Goal: Task Accomplishment & Management: Use online tool/utility

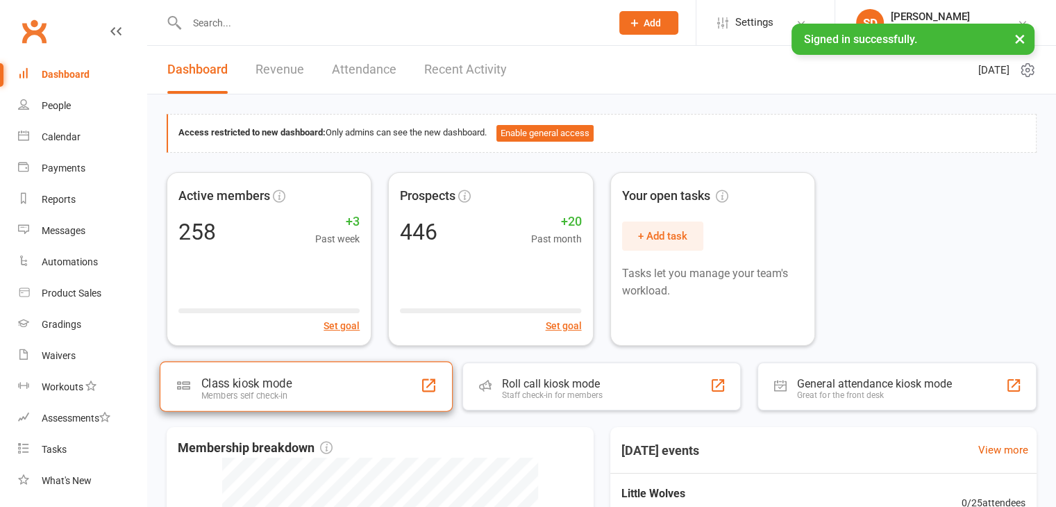
click at [296, 397] on div "Class kiosk mode Members self check-in" at bounding box center [306, 386] width 293 height 50
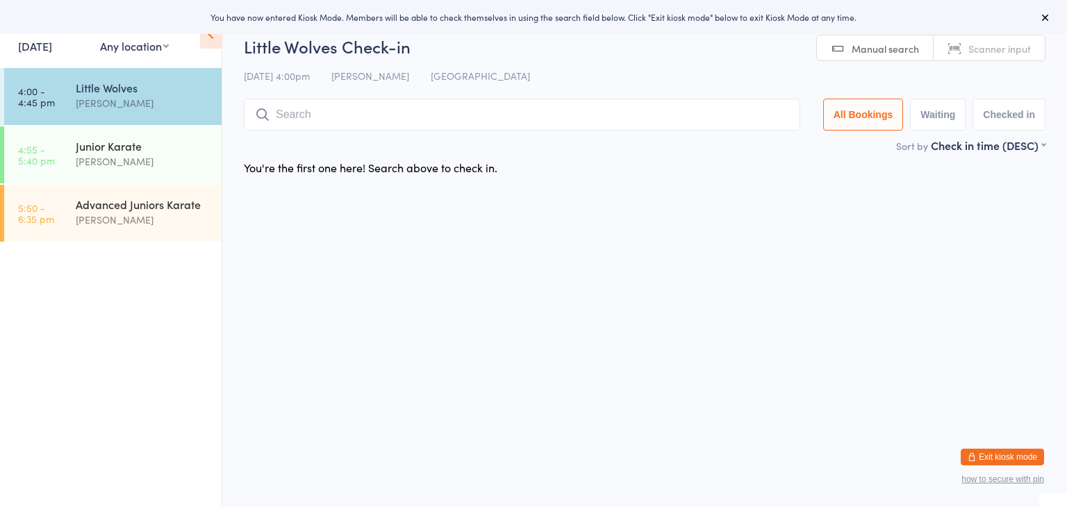
click at [471, 114] on input "search" at bounding box center [522, 115] width 556 height 32
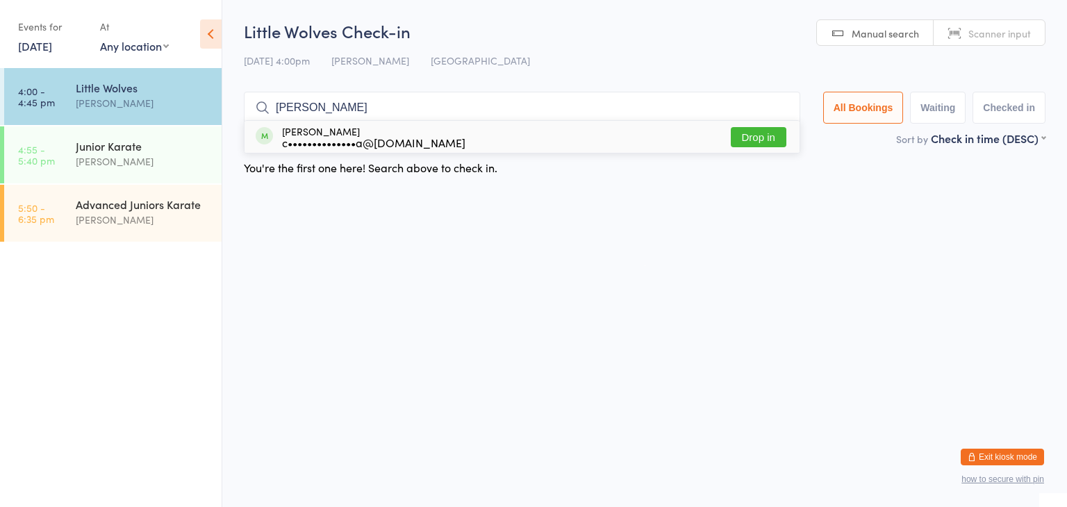
type input "jimmy"
click at [749, 144] on button "Drop in" at bounding box center [759, 137] width 56 height 20
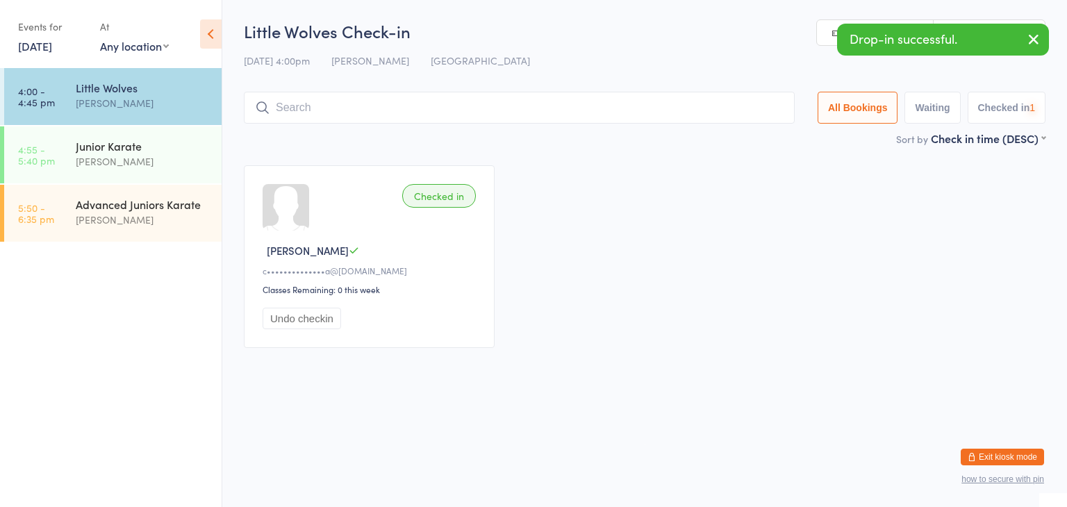
click at [740, 114] on input "search" at bounding box center [519, 108] width 551 height 32
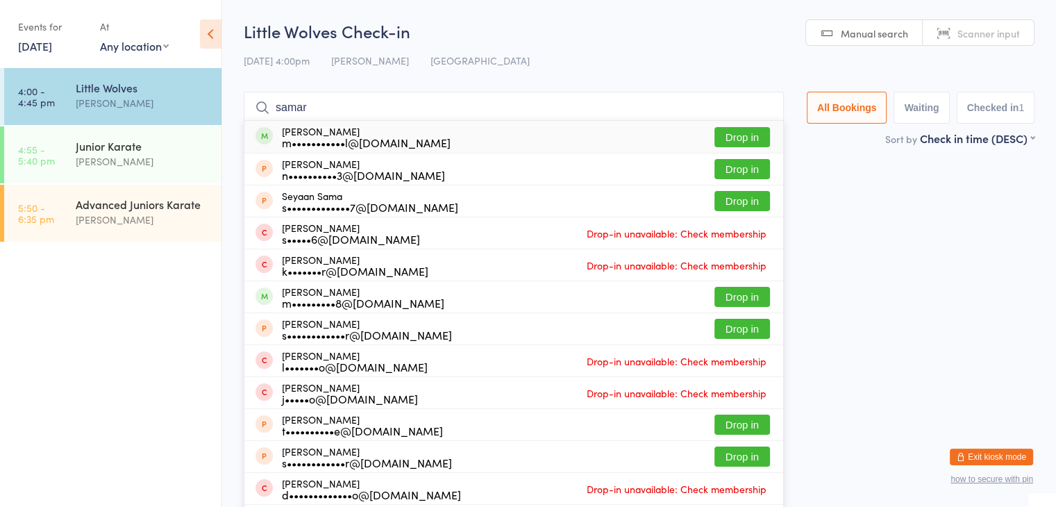
type input "samar"
click at [747, 131] on button "Drop in" at bounding box center [743, 137] width 56 height 20
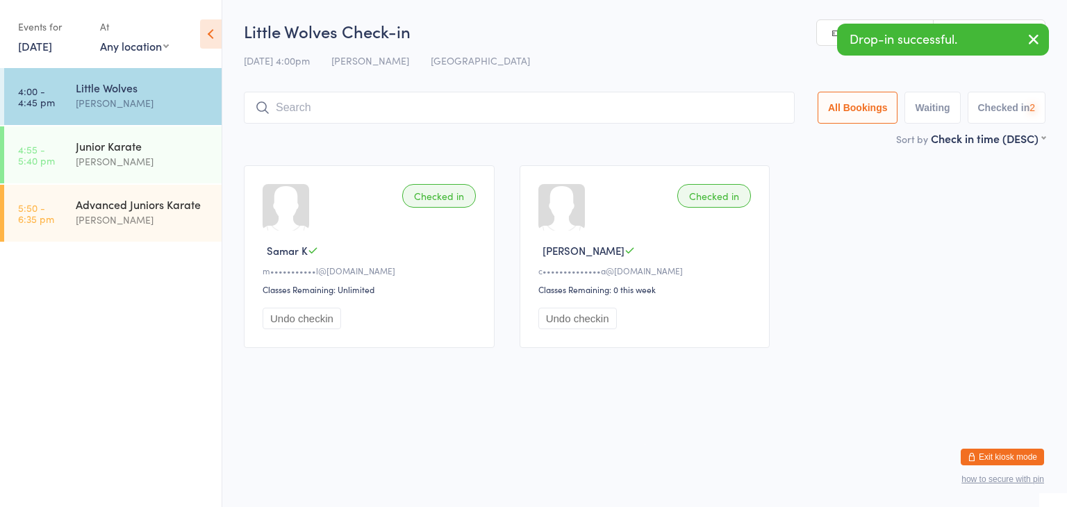
click at [740, 106] on input "search" at bounding box center [519, 108] width 551 height 32
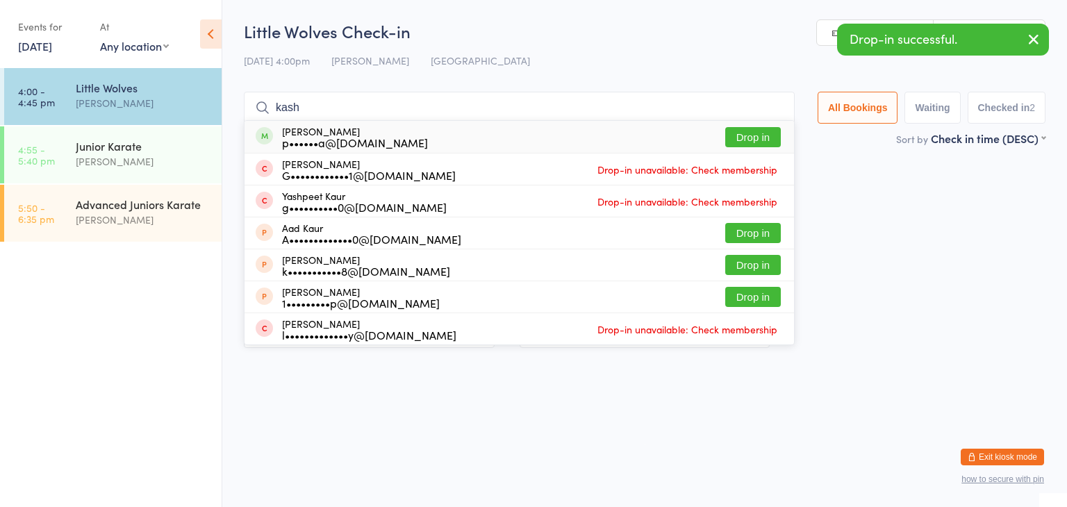
type input "kash"
click at [761, 134] on button "Drop in" at bounding box center [753, 137] width 56 height 20
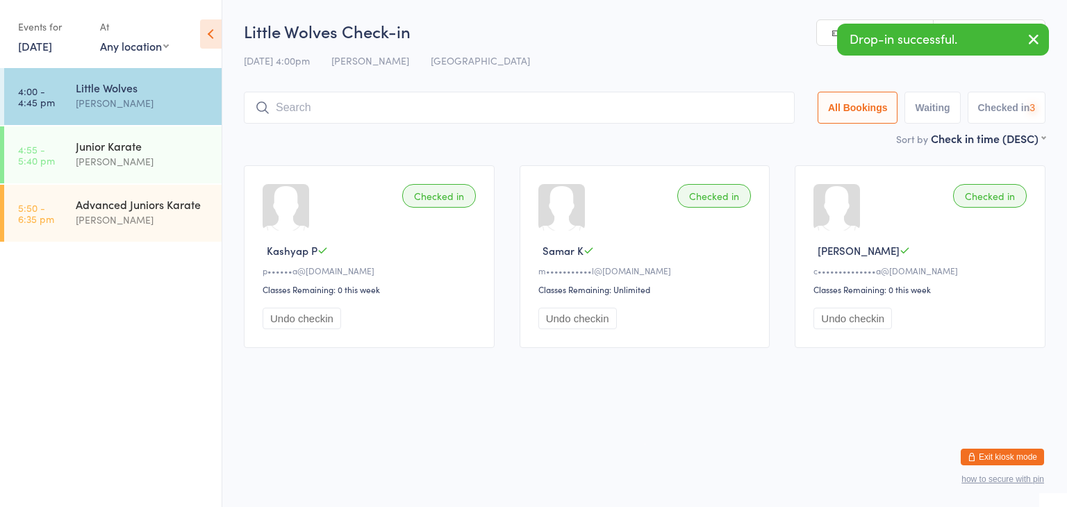
click at [747, 103] on input "search" at bounding box center [519, 108] width 551 height 32
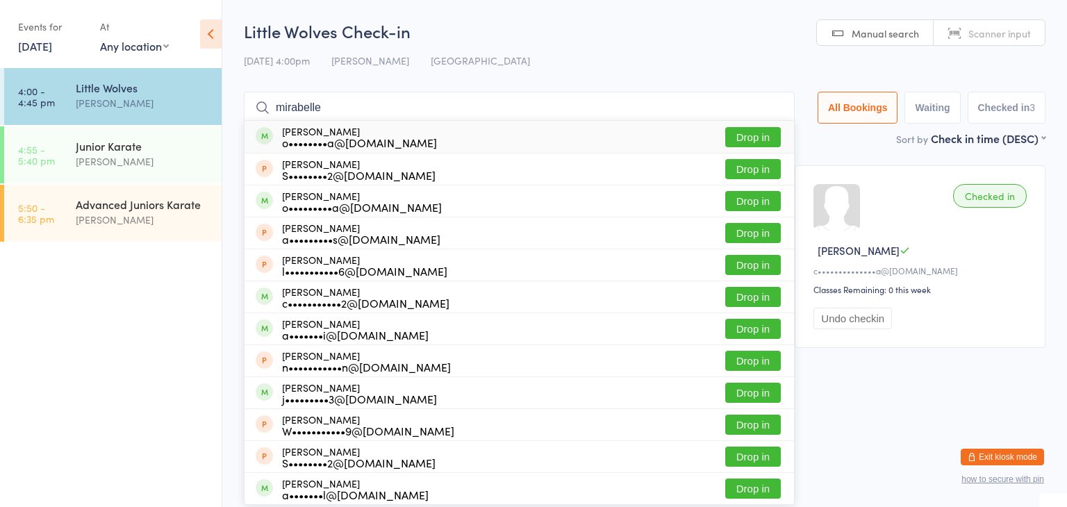
type input "mirabelle"
click at [750, 133] on button "Drop in" at bounding box center [753, 137] width 56 height 20
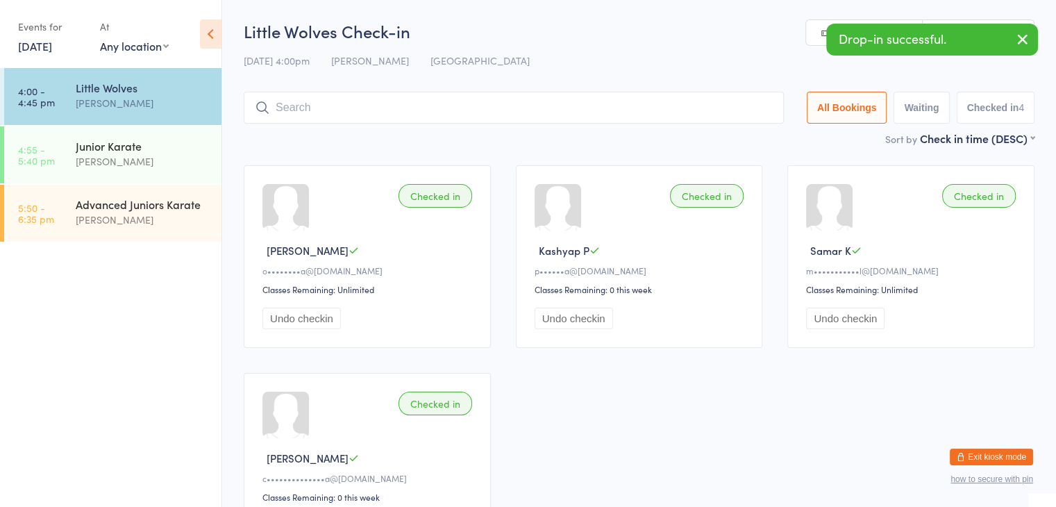
click at [739, 105] on input "search" at bounding box center [514, 108] width 540 height 32
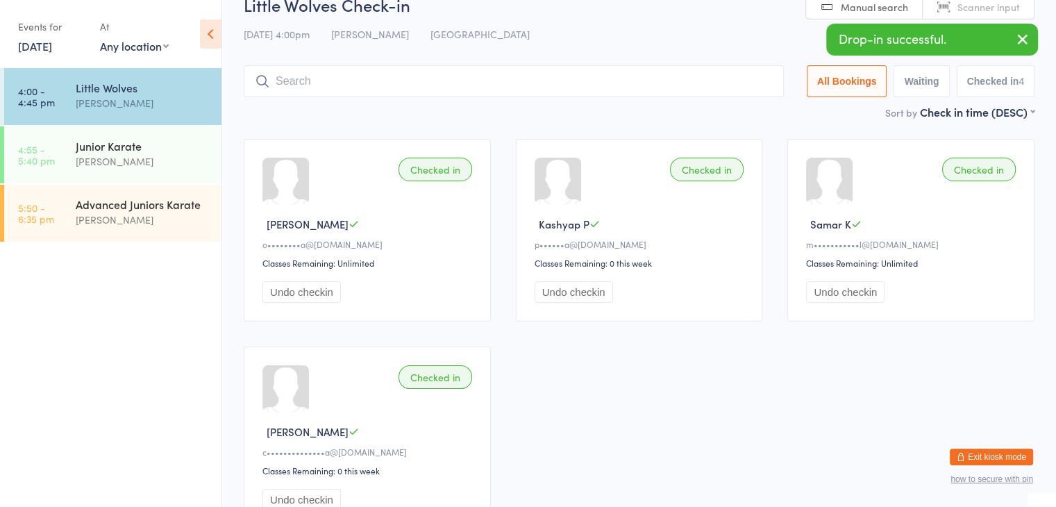
scroll to position [92, 0]
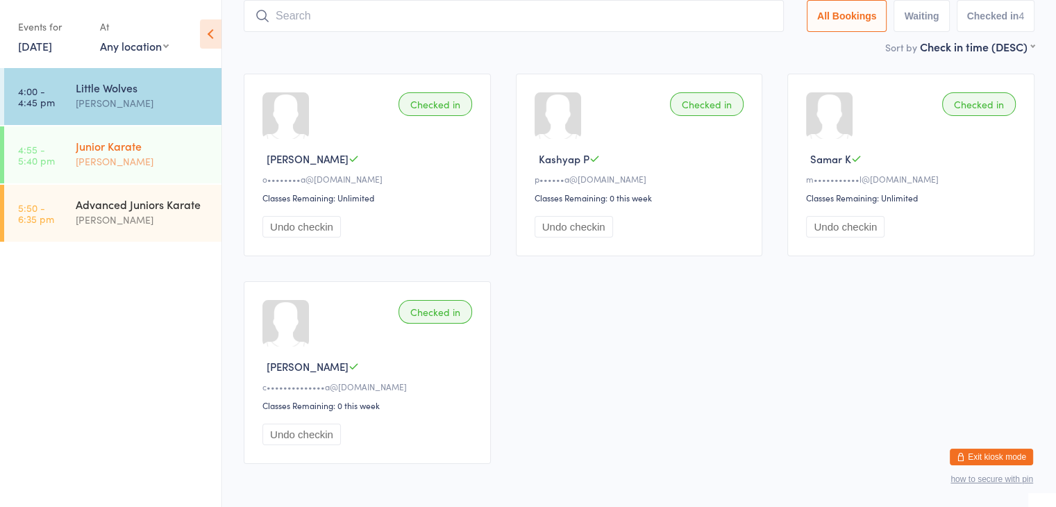
click at [151, 146] on div "Junior Karate" at bounding box center [143, 145] width 134 height 15
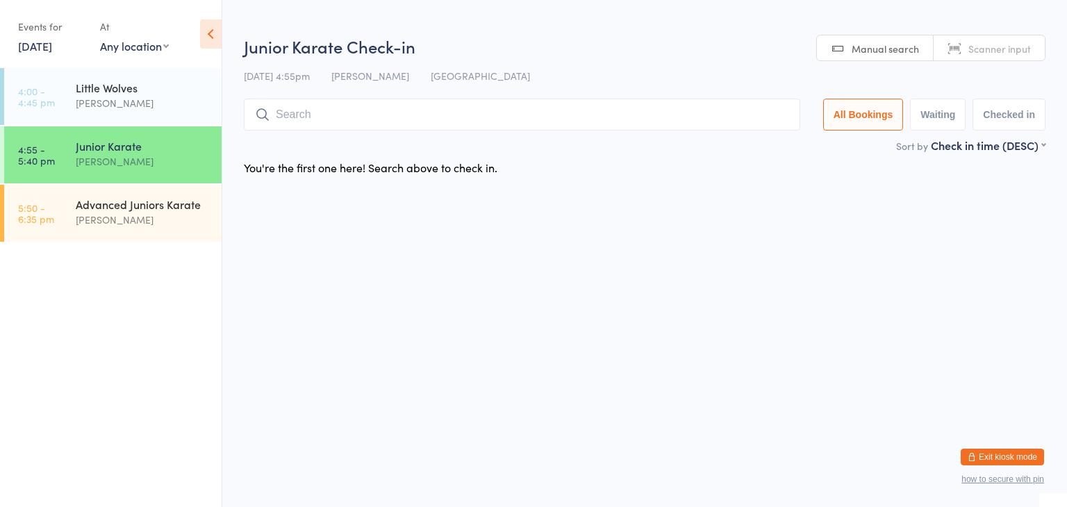
click at [301, 120] on input "search" at bounding box center [522, 115] width 556 height 32
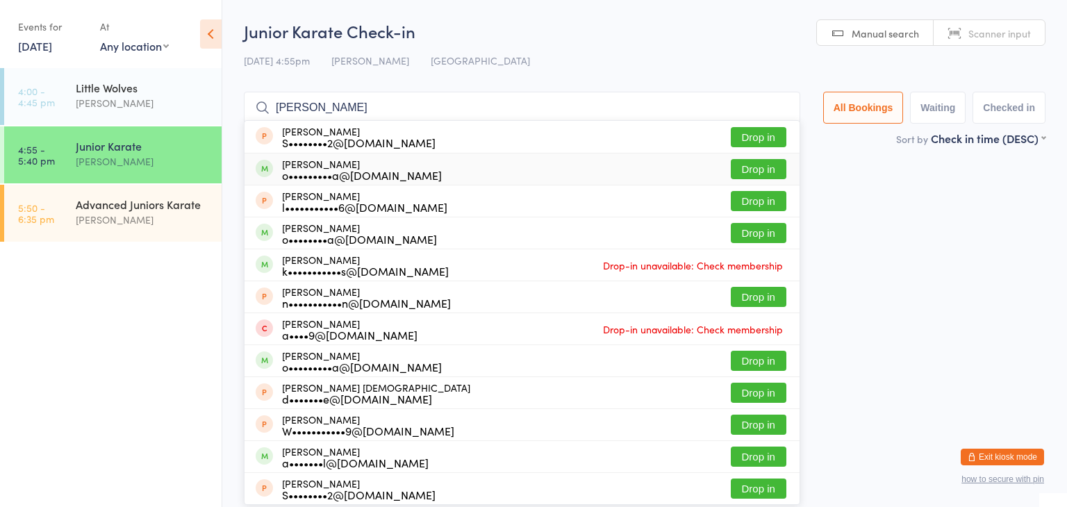
type input "Michelle"
click at [747, 170] on button "Drop in" at bounding box center [759, 169] width 56 height 20
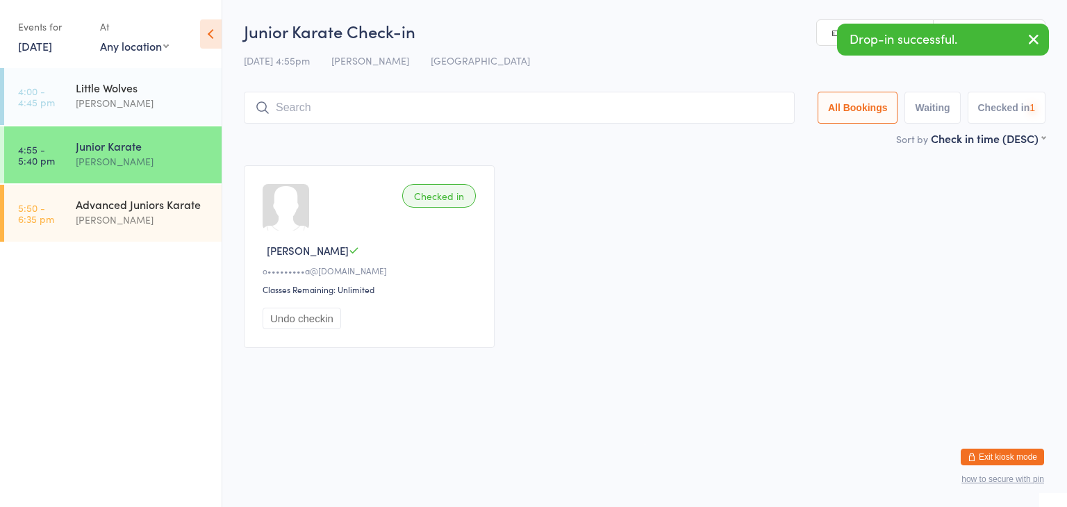
click at [710, 112] on input "search" at bounding box center [519, 108] width 551 height 32
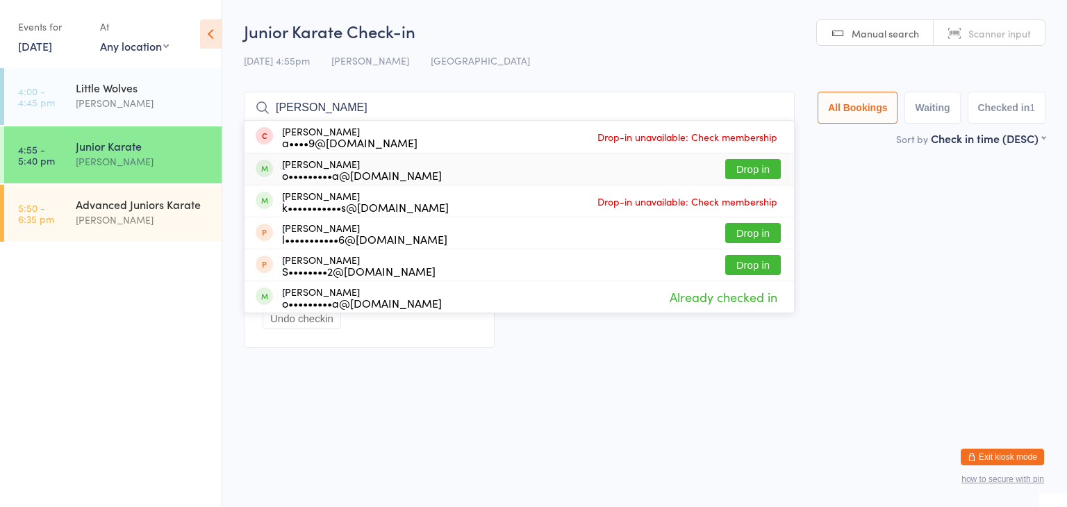
type input "Michael"
click at [740, 165] on button "Drop in" at bounding box center [753, 169] width 56 height 20
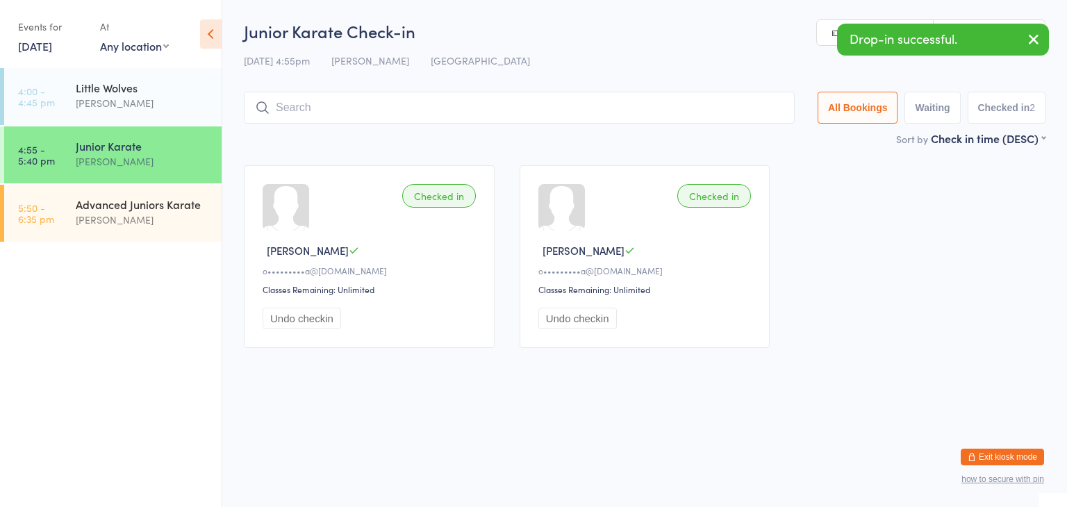
click at [638, 110] on input "search" at bounding box center [519, 108] width 551 height 32
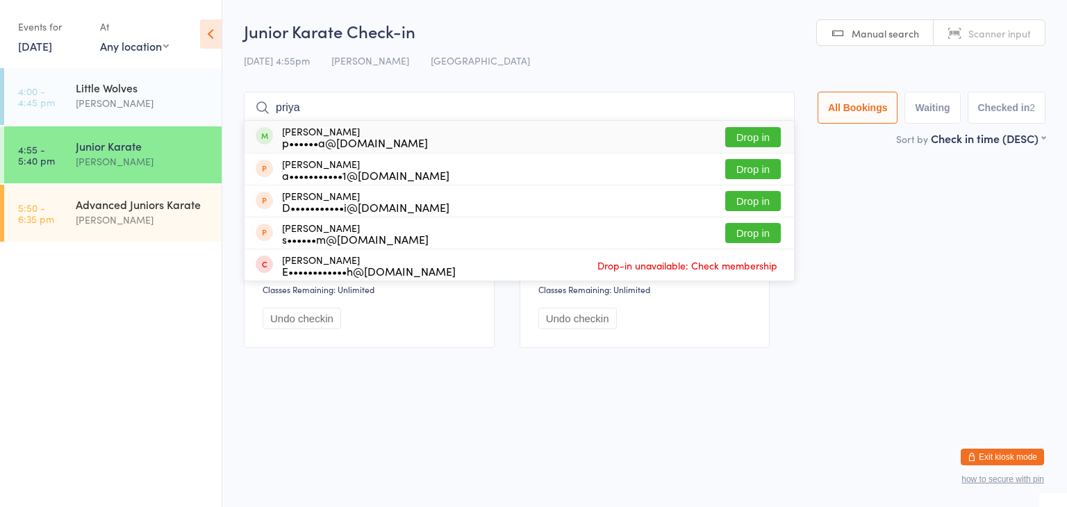
type input "priya"
click at [752, 138] on button "Drop in" at bounding box center [753, 137] width 56 height 20
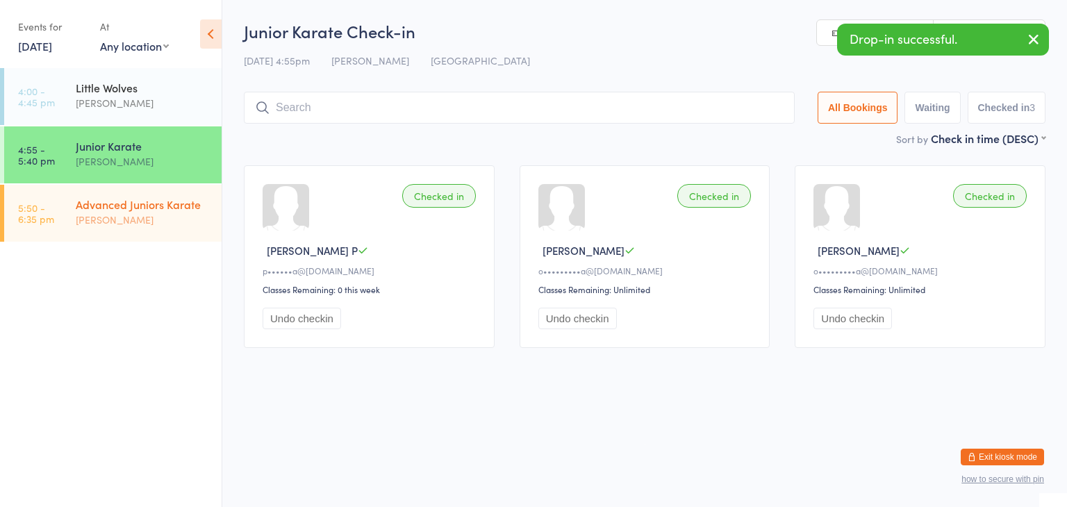
click at [163, 210] on div "Advanced Juniors Karate" at bounding box center [143, 204] width 134 height 15
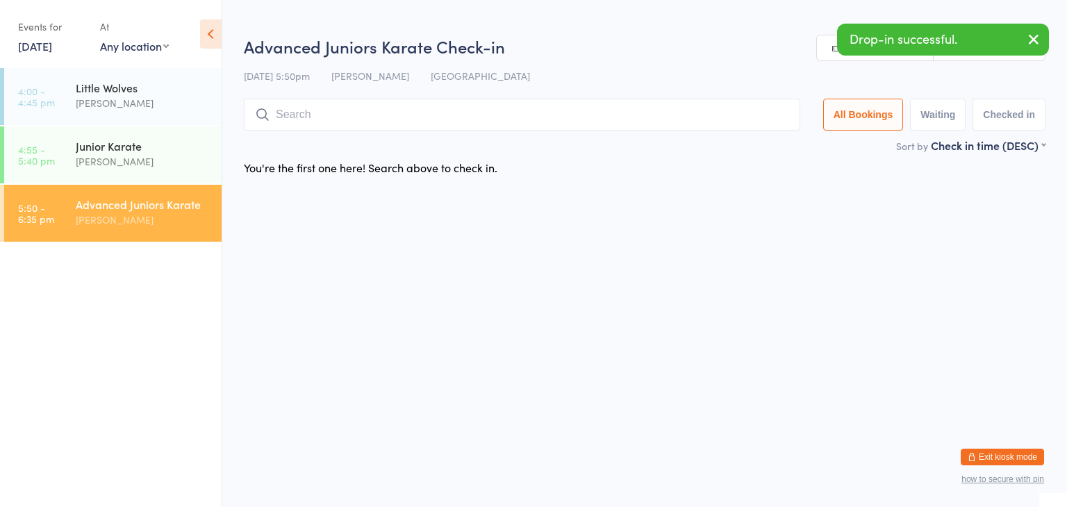
click at [464, 117] on input "search" at bounding box center [522, 115] width 556 height 32
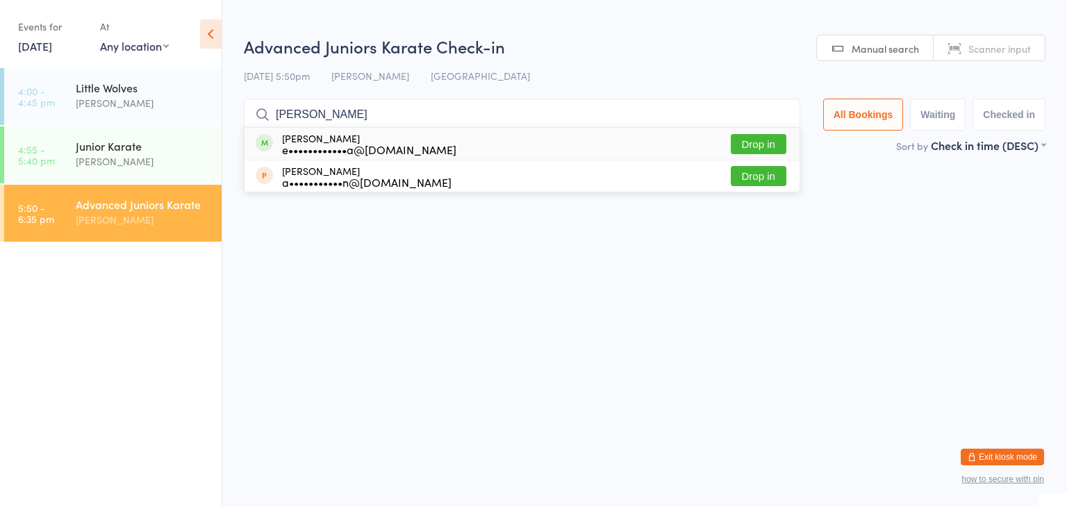
type input "Louie"
click at [757, 141] on button "Drop in" at bounding box center [759, 144] width 56 height 20
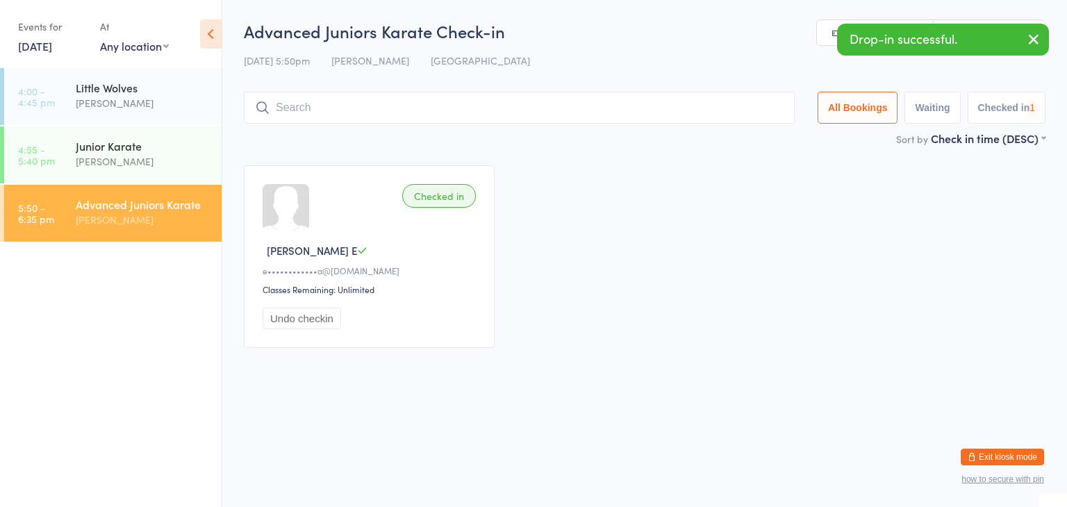
click at [713, 109] on input "search" at bounding box center [519, 108] width 551 height 32
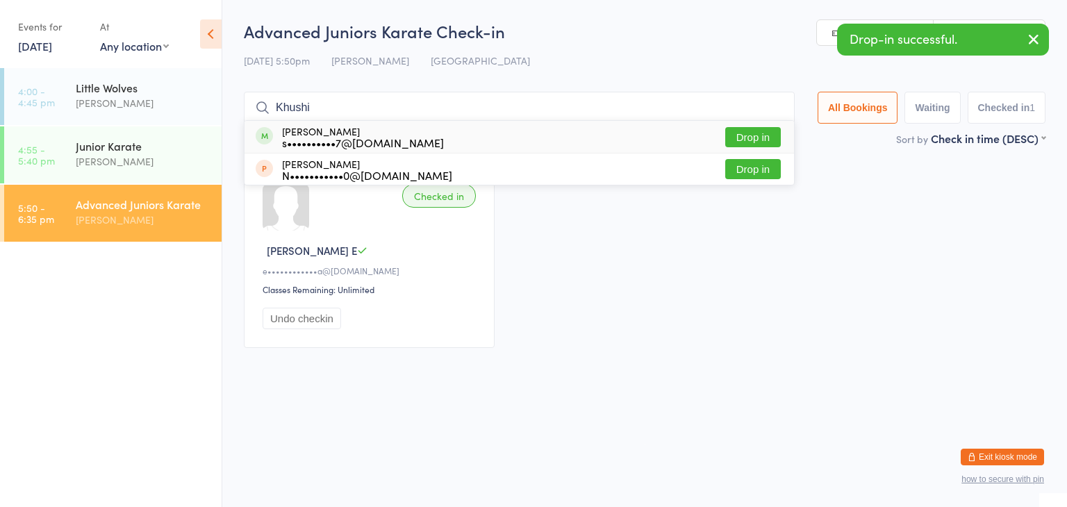
type input "Khushi"
click at [756, 131] on button "Drop in" at bounding box center [753, 137] width 56 height 20
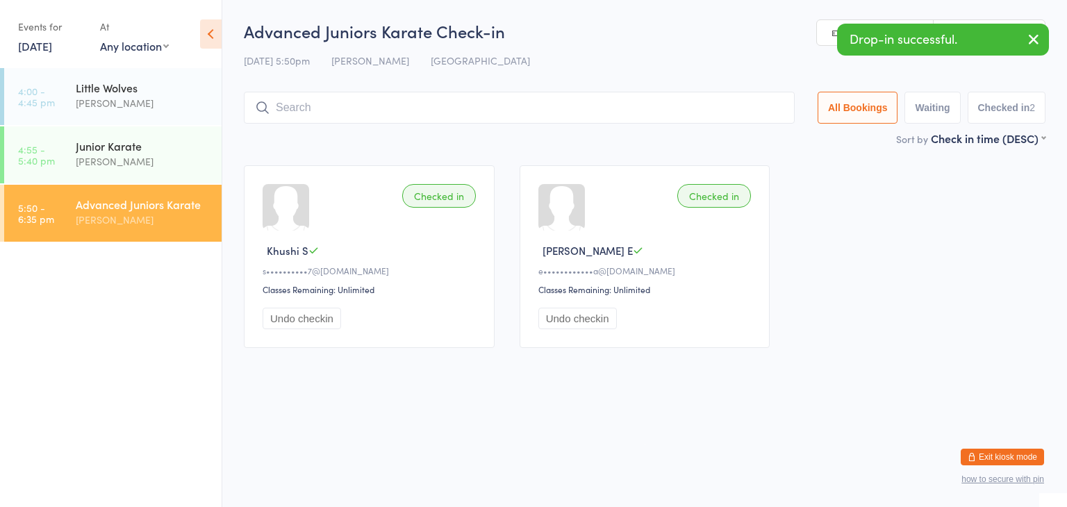
click at [752, 115] on input "search" at bounding box center [519, 108] width 551 height 32
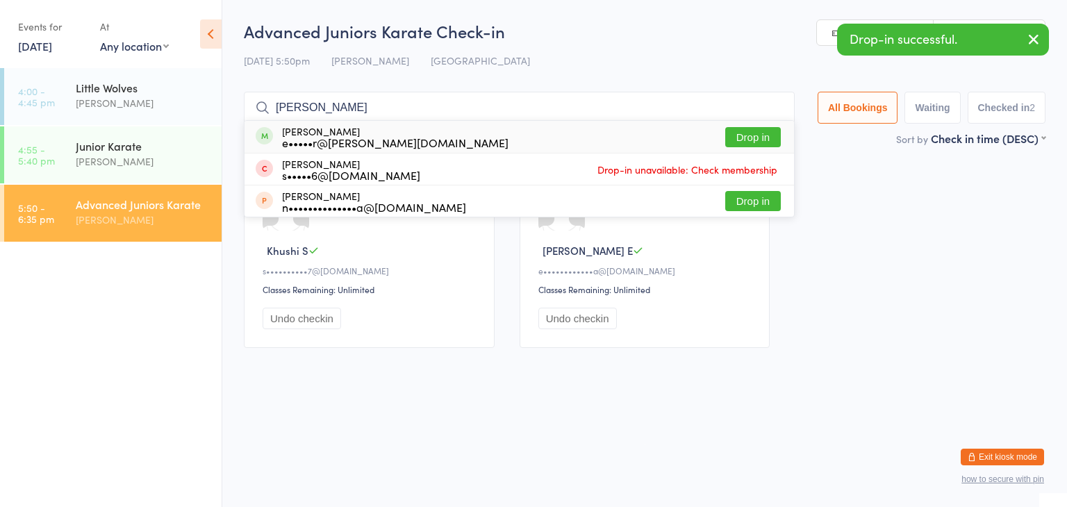
type input "Beth"
click at [766, 137] on button "Drop in" at bounding box center [753, 137] width 56 height 20
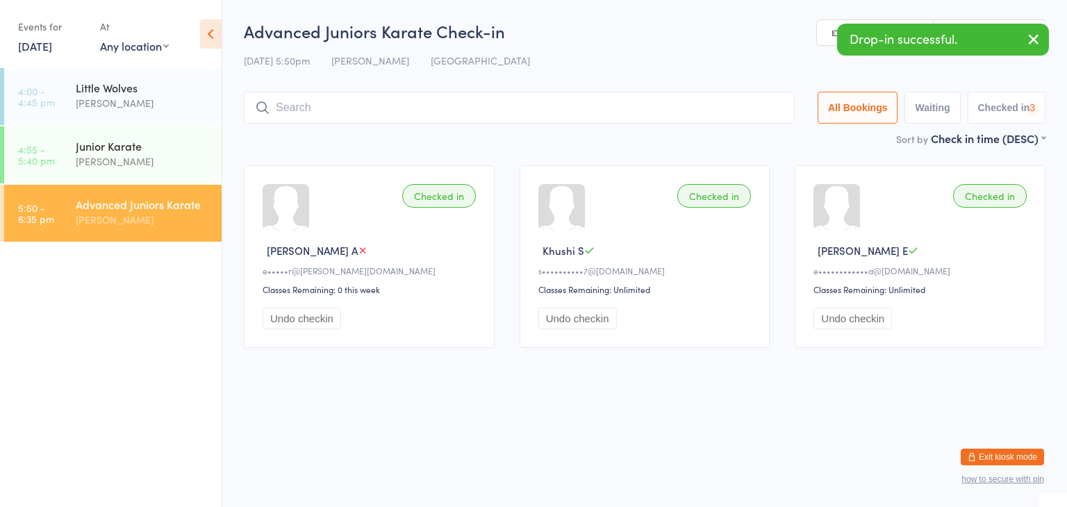
click at [747, 110] on input "search" at bounding box center [519, 108] width 551 height 32
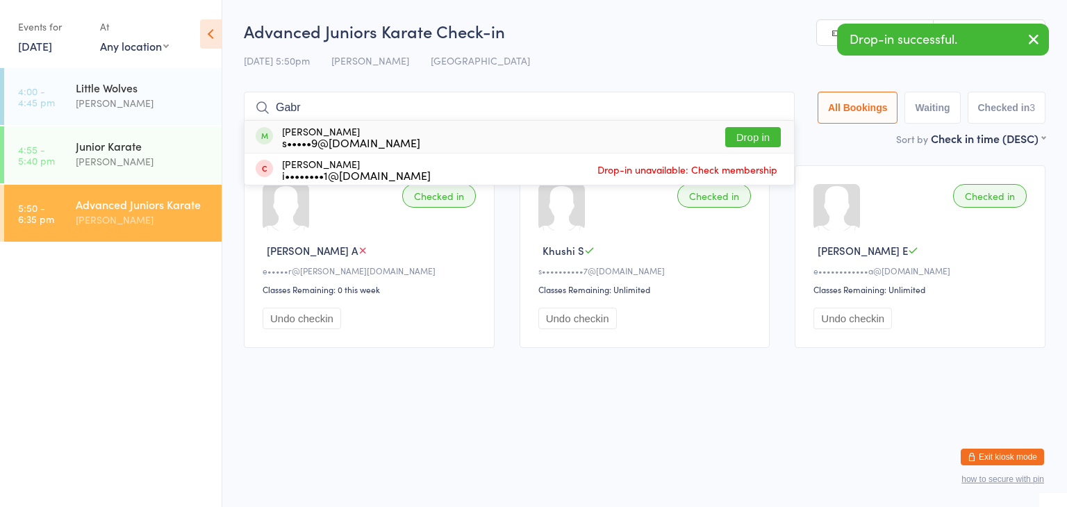
type input "Gabr"
click at [757, 137] on button "Drop in" at bounding box center [753, 137] width 56 height 20
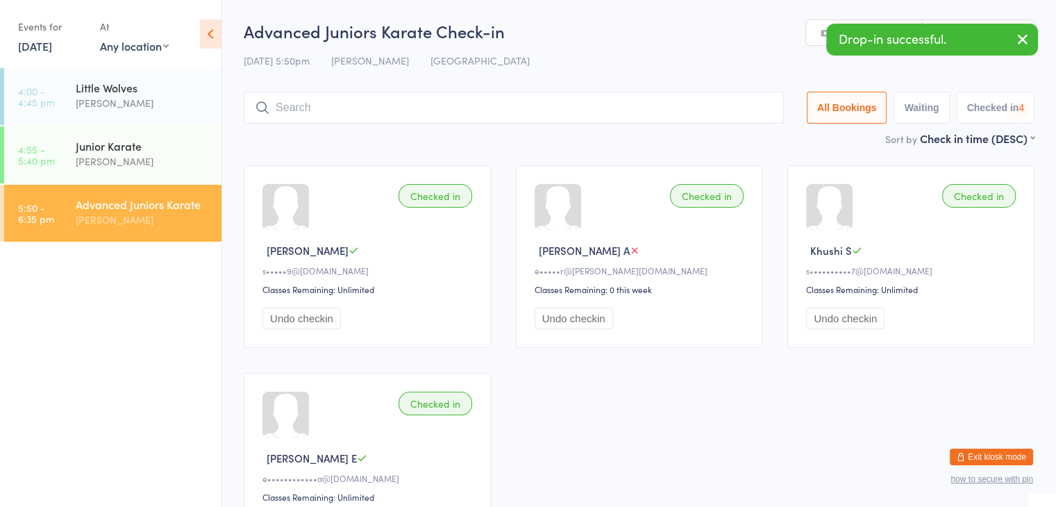
click at [745, 108] on input "search" at bounding box center [514, 108] width 540 height 32
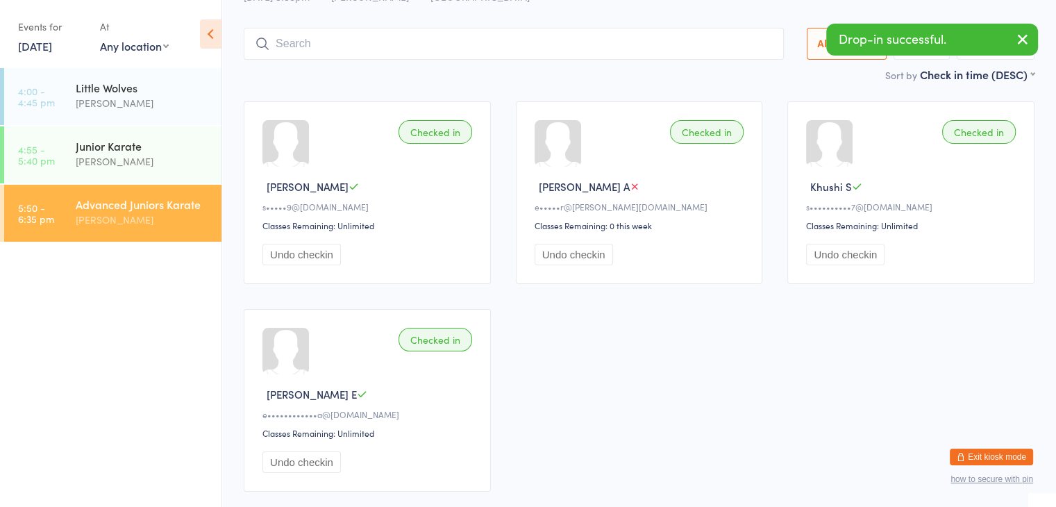
scroll to position [92, 0]
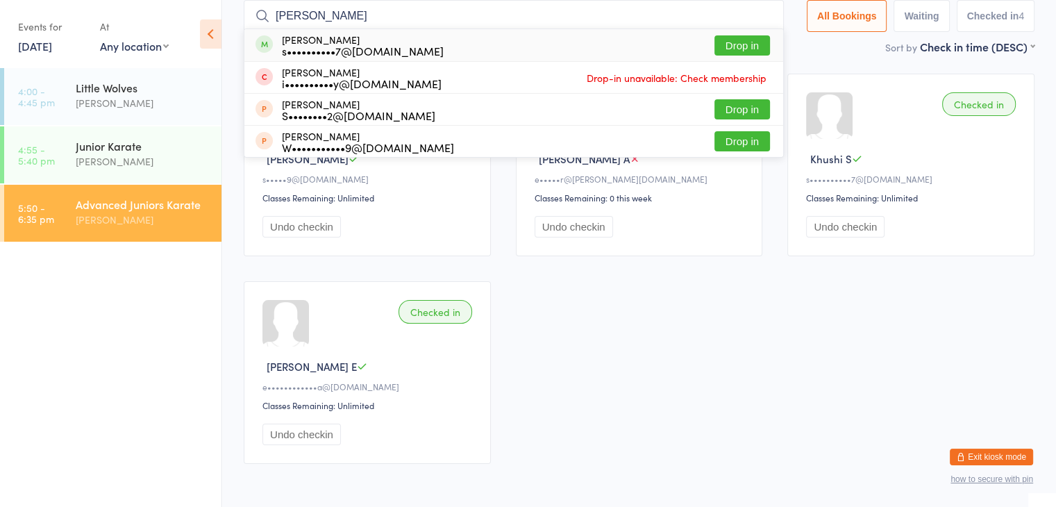
type input "Milap"
click at [752, 40] on button "Drop in" at bounding box center [743, 45] width 56 height 20
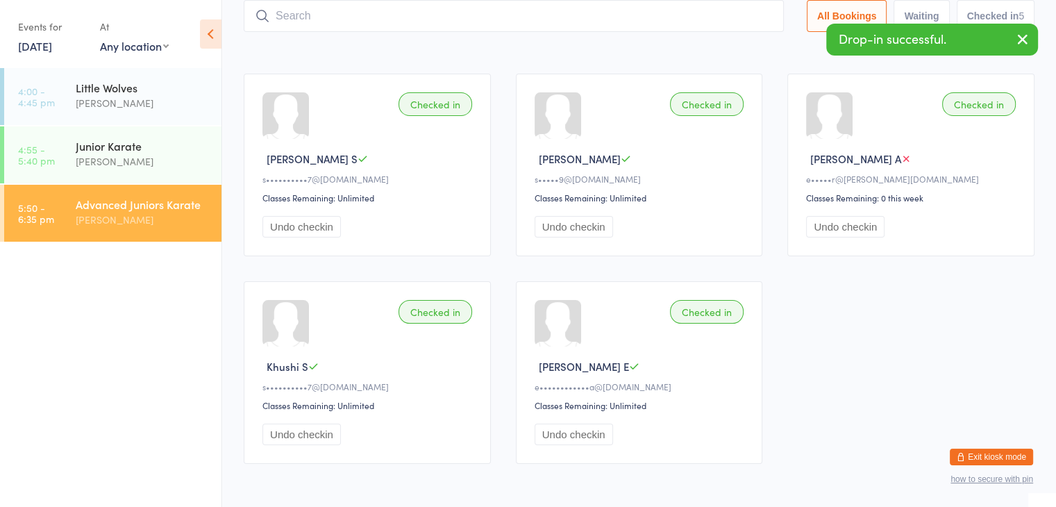
click at [699, 19] on input "search" at bounding box center [514, 16] width 540 height 32
click at [163, 101] on div "[PERSON_NAME]" at bounding box center [143, 103] width 134 height 16
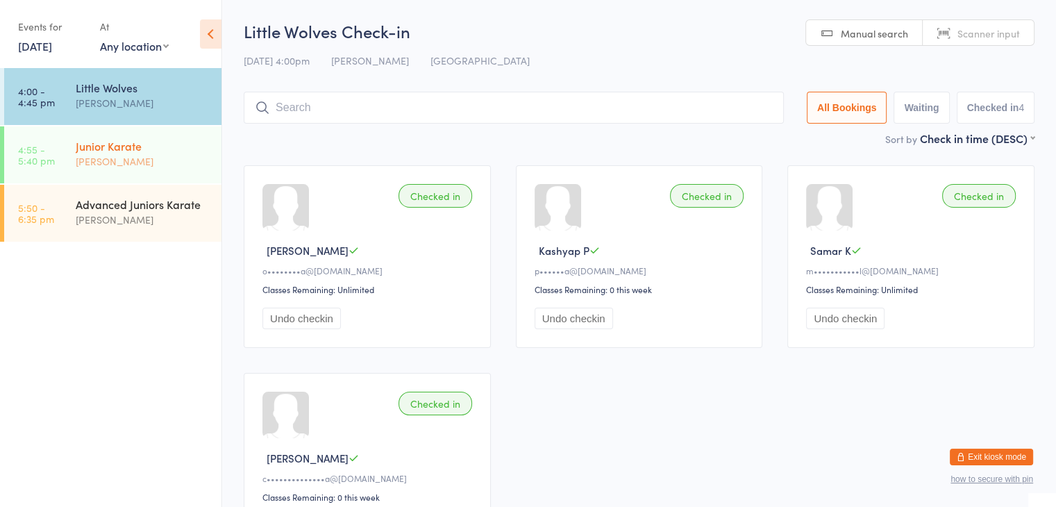
click at [207, 158] on div "[PERSON_NAME]" at bounding box center [143, 162] width 134 height 16
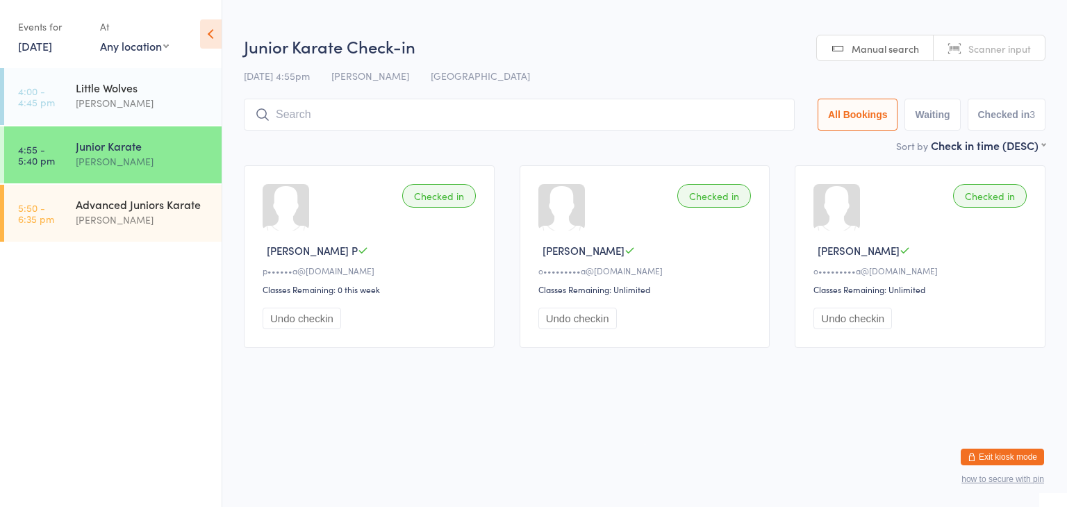
click at [370, 115] on input "search" at bounding box center [519, 115] width 551 height 32
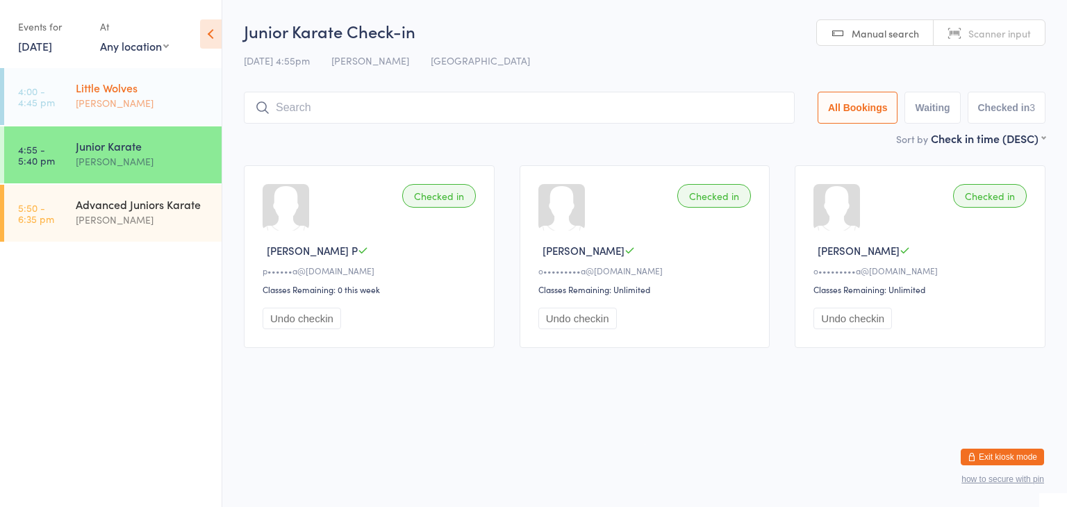
click at [178, 98] on div "[PERSON_NAME]" at bounding box center [143, 103] width 134 height 16
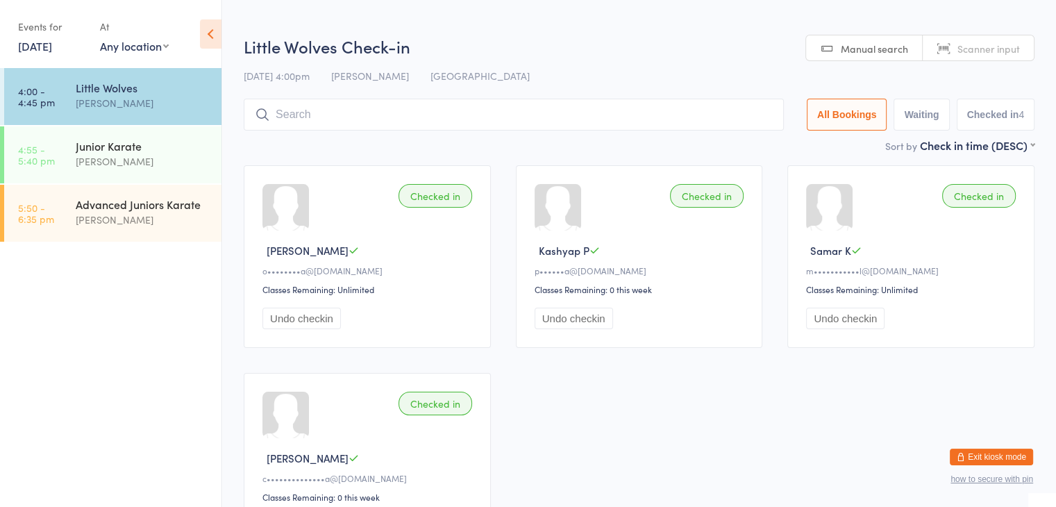
click at [283, 123] on input "search" at bounding box center [514, 115] width 540 height 32
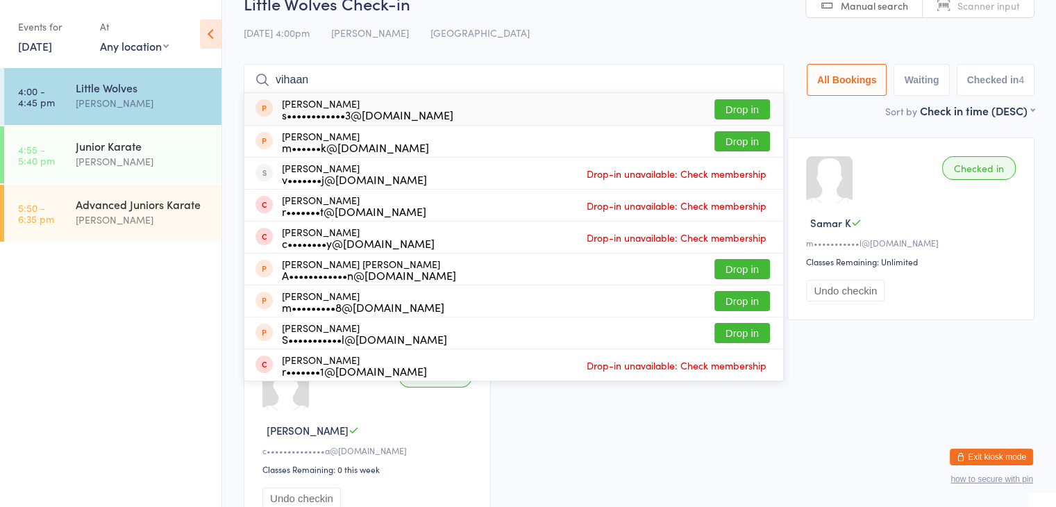
type input "vihaan"
click at [734, 108] on button "Drop in" at bounding box center [743, 109] width 56 height 20
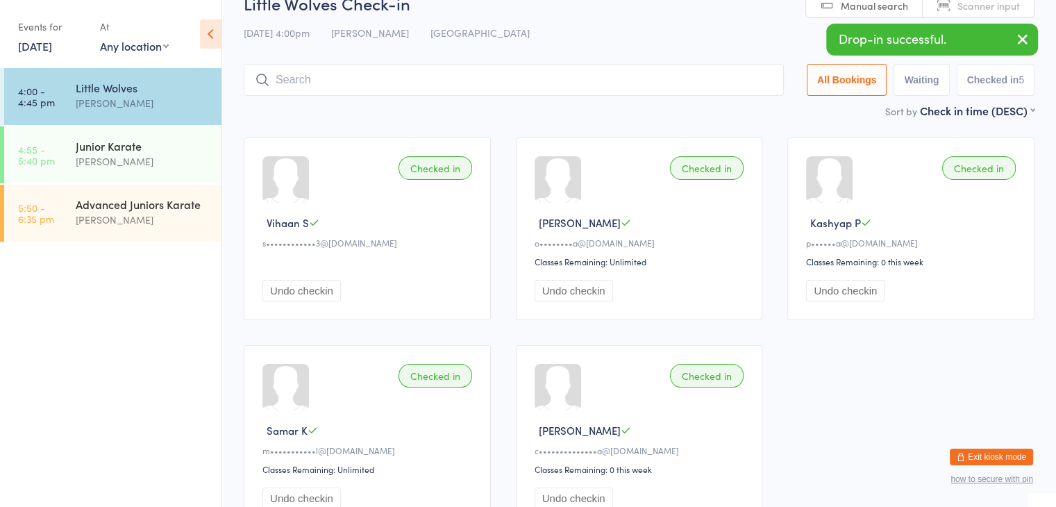
click at [631, 76] on input "search" at bounding box center [514, 80] width 540 height 32
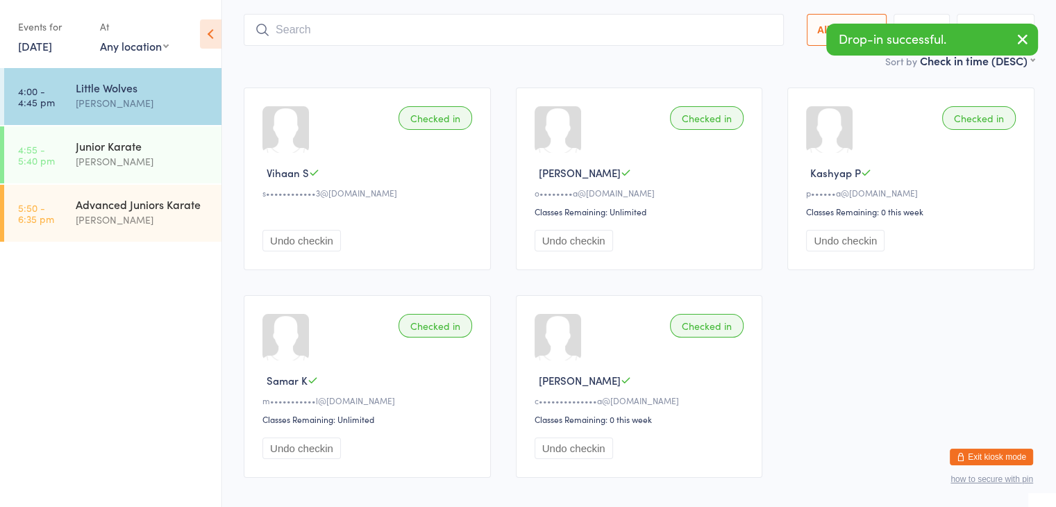
scroll to position [92, 0]
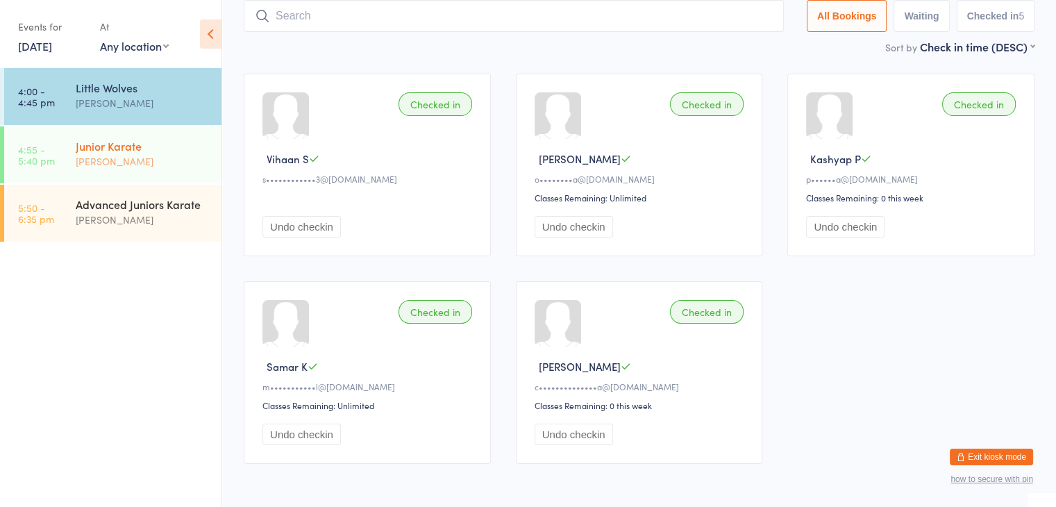
click at [90, 154] on div "[PERSON_NAME]" at bounding box center [143, 162] width 134 height 16
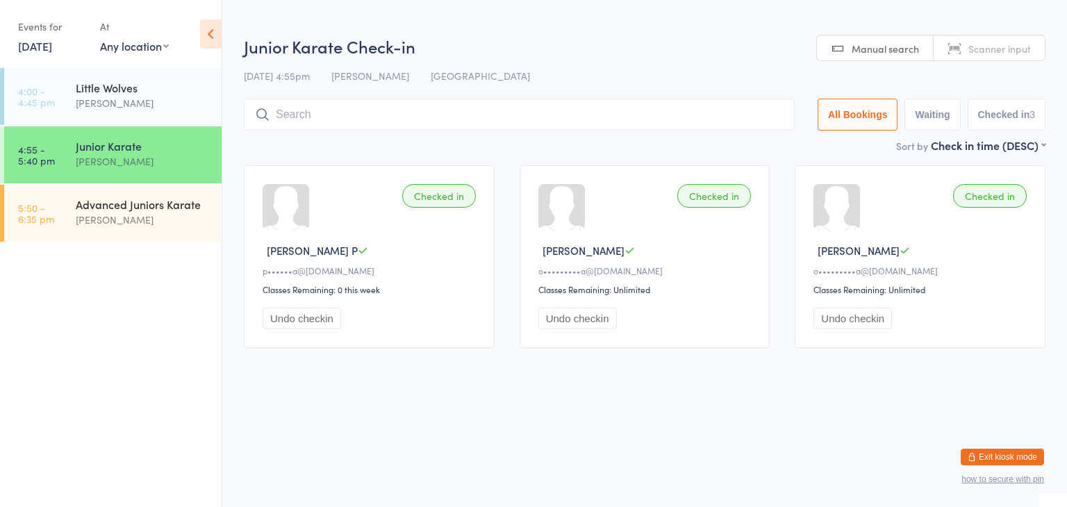
click at [342, 116] on input "search" at bounding box center [519, 115] width 551 height 32
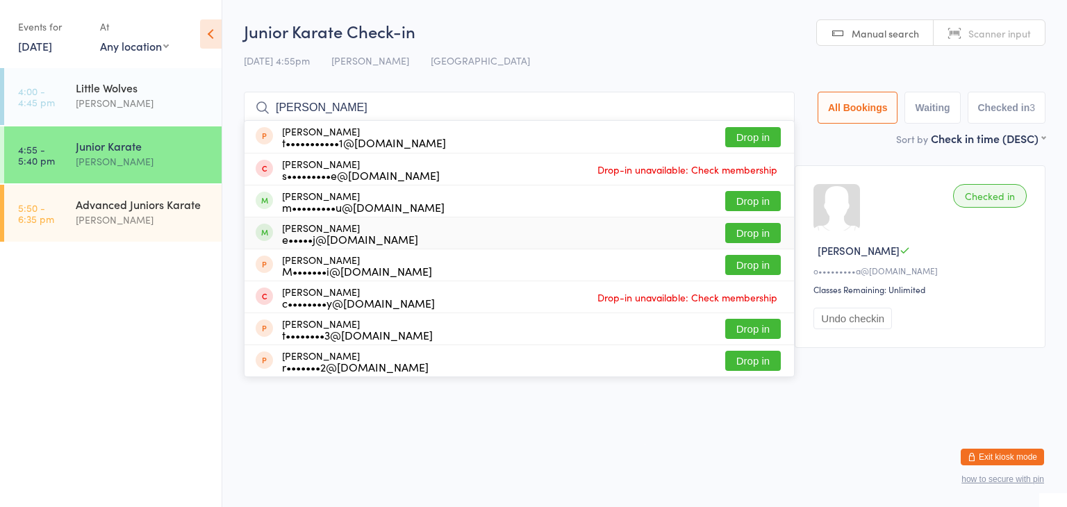
type input "Ryan"
click at [760, 235] on button "Drop in" at bounding box center [753, 233] width 56 height 20
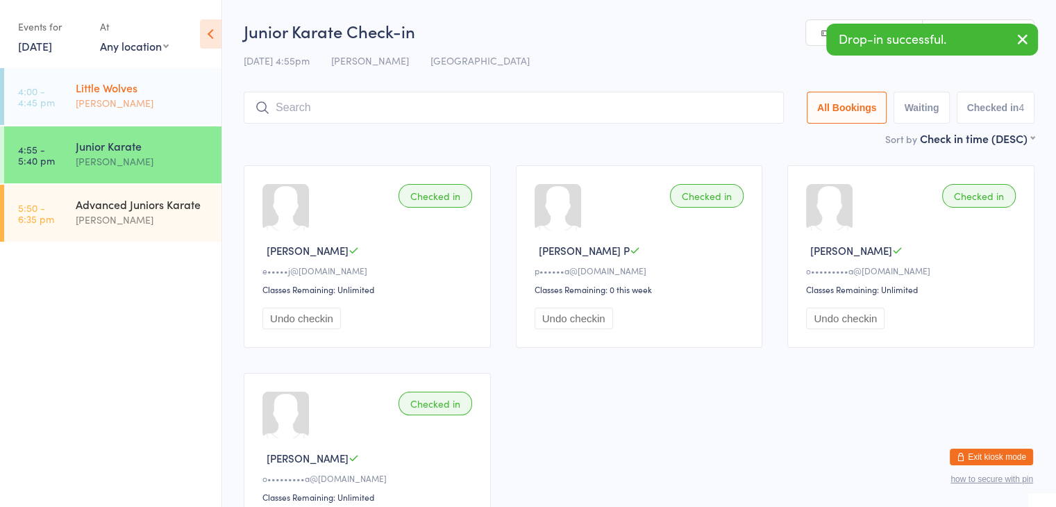
click at [135, 86] on div "Little Wolves" at bounding box center [143, 87] width 134 height 15
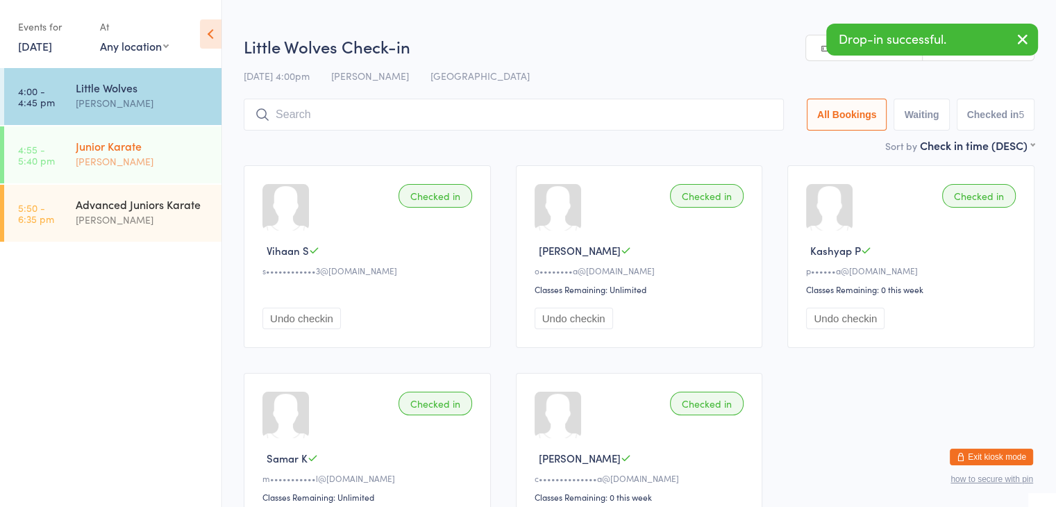
click at [181, 149] on div "Junior Karate" at bounding box center [143, 145] width 134 height 15
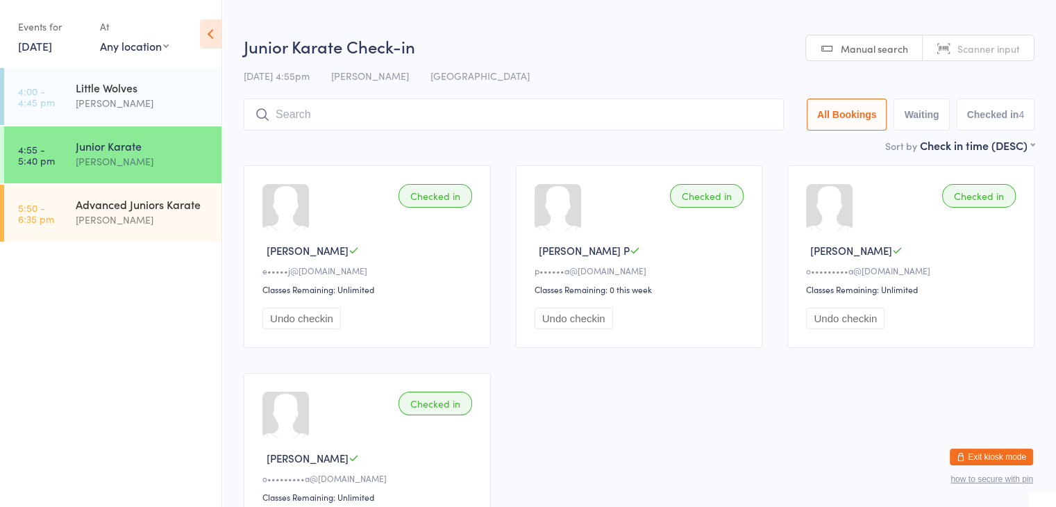
click at [329, 118] on input "search" at bounding box center [514, 115] width 540 height 32
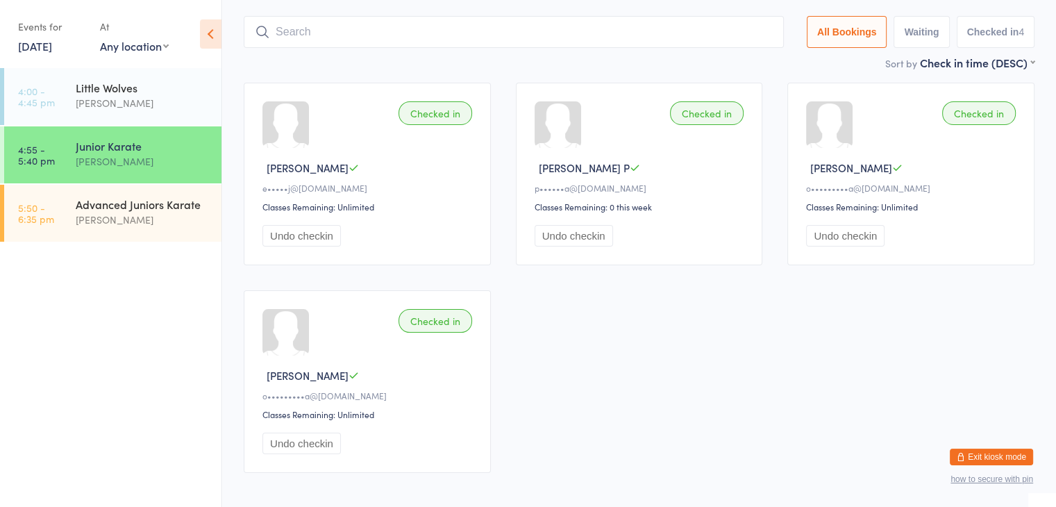
scroll to position [99, 0]
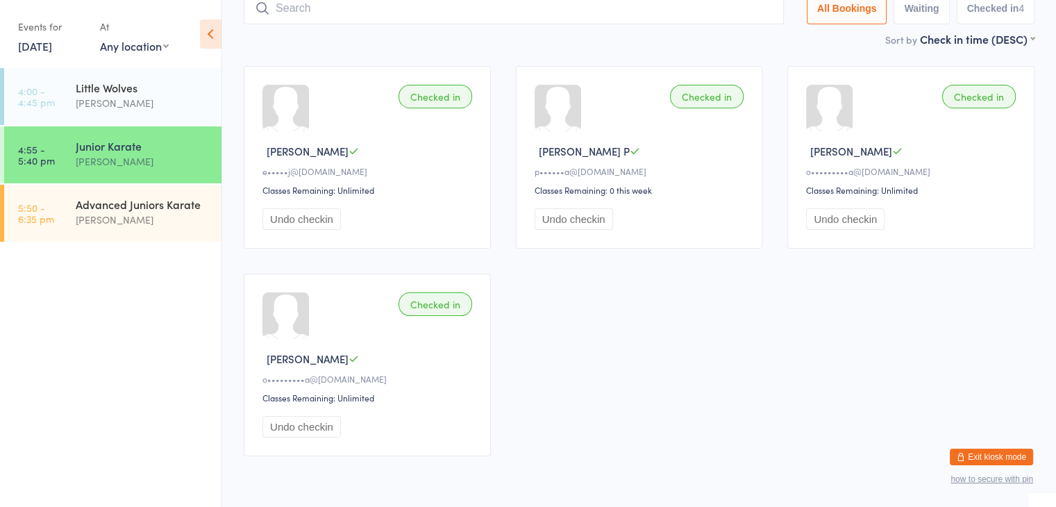
click at [497, 13] on input "search" at bounding box center [514, 8] width 540 height 32
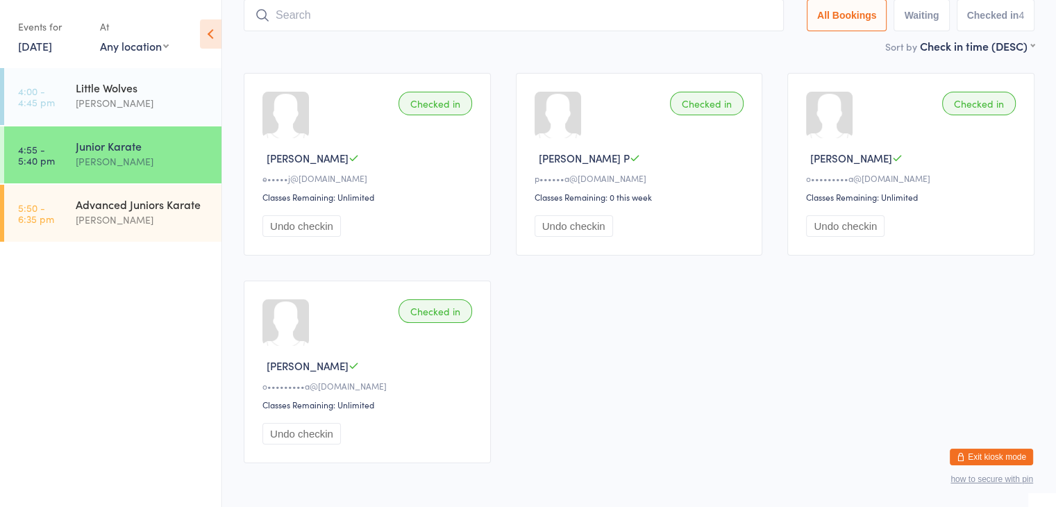
scroll to position [92, 0]
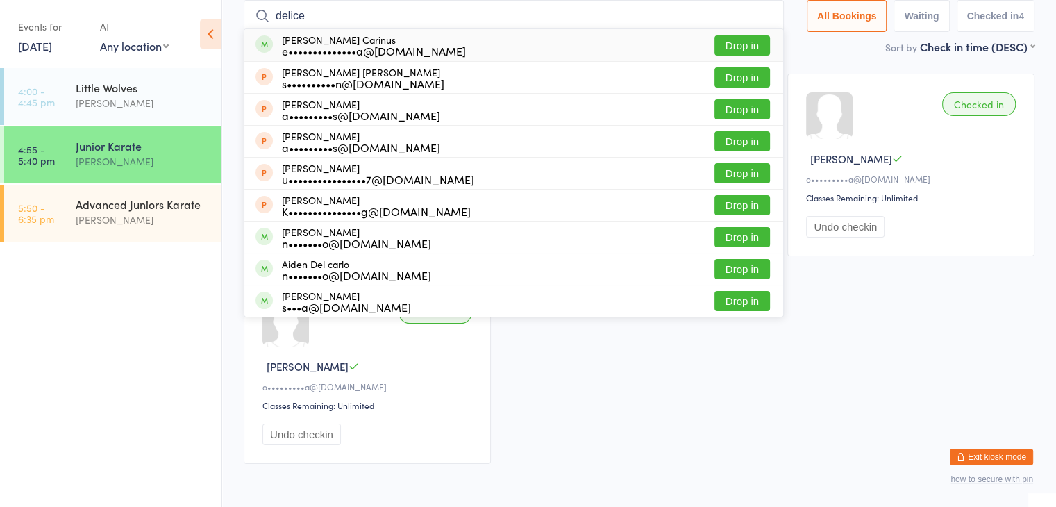
type input "delice"
click at [729, 47] on button "Drop in" at bounding box center [743, 45] width 56 height 20
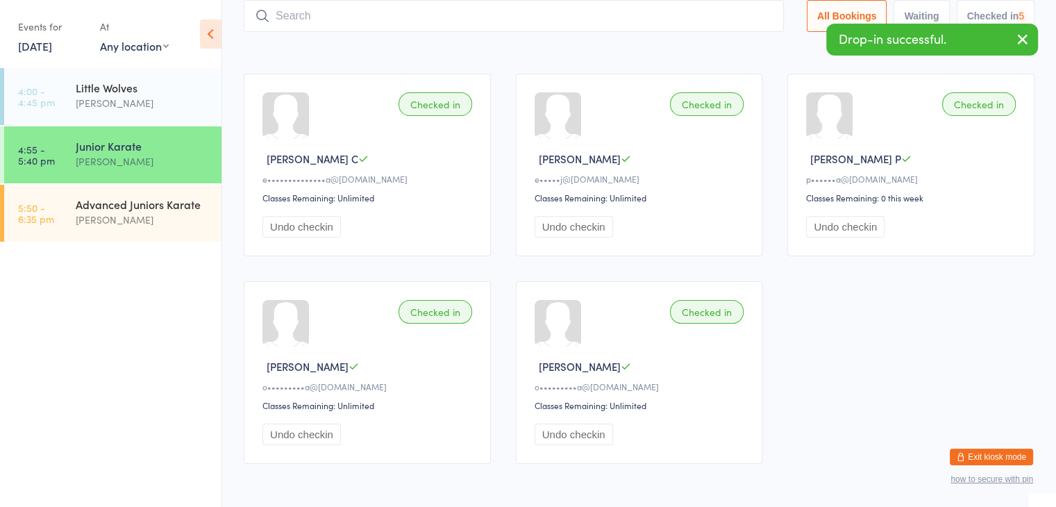
click at [707, 14] on input "search" at bounding box center [514, 16] width 540 height 32
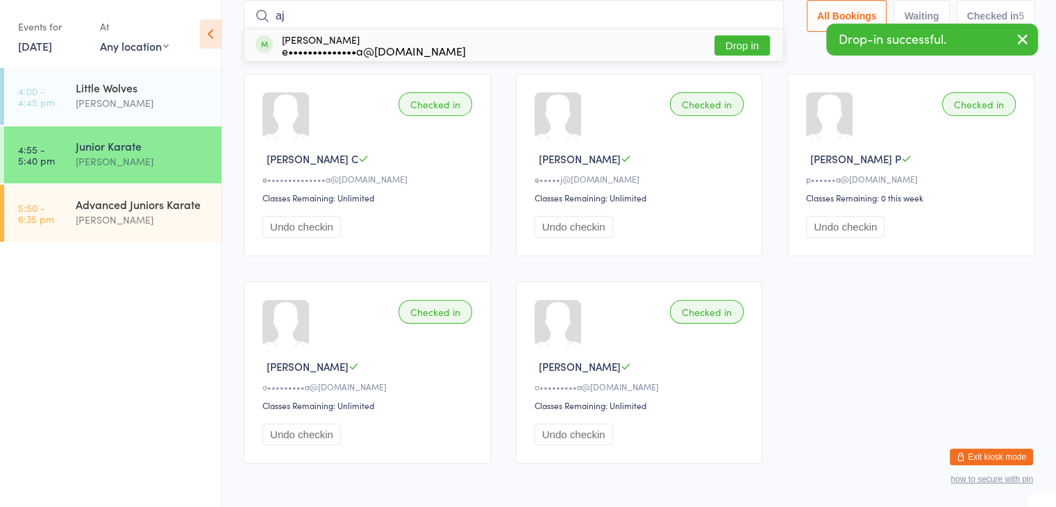
type input "aj"
click at [742, 47] on button "Drop in" at bounding box center [743, 45] width 56 height 20
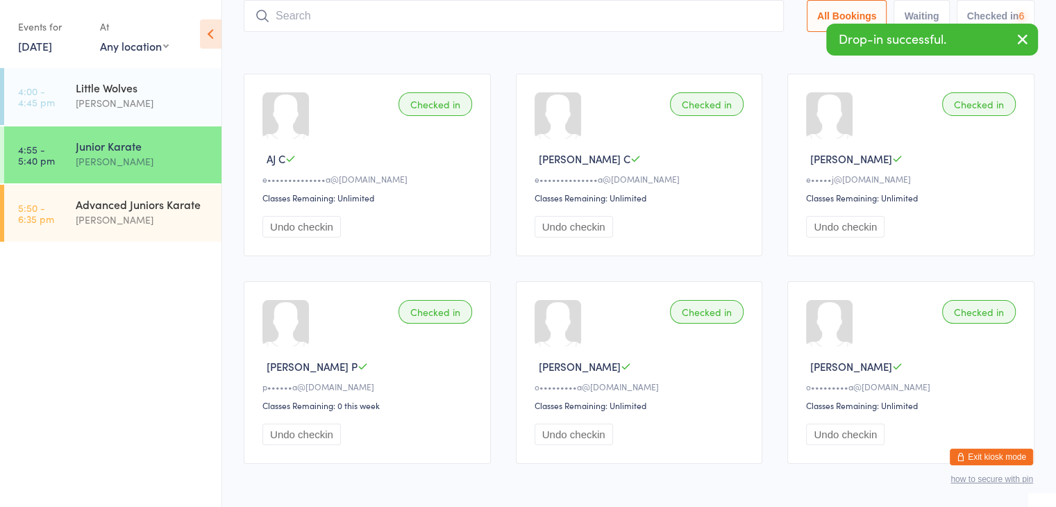
click at [733, 13] on input "search" at bounding box center [514, 16] width 540 height 32
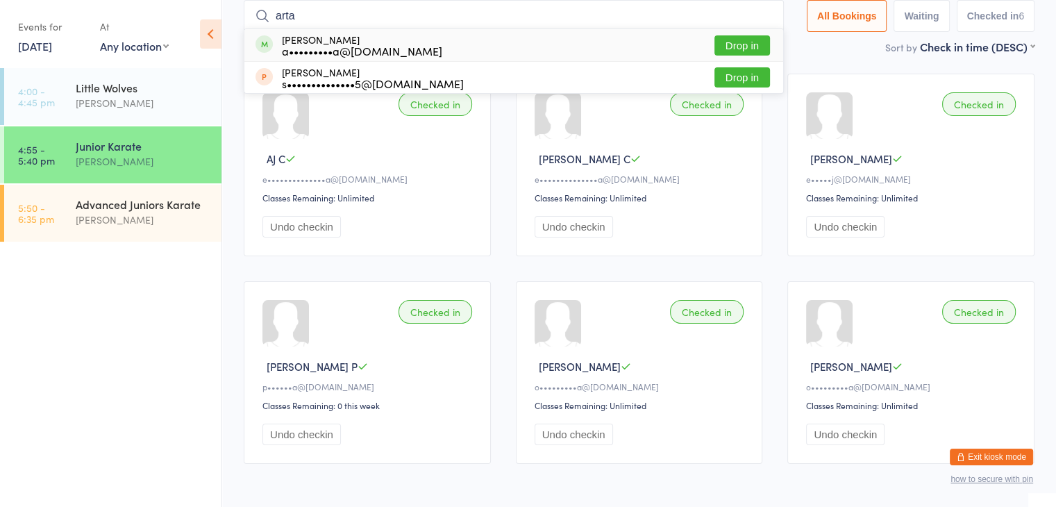
type input "arta"
click at [746, 44] on button "Drop in" at bounding box center [743, 45] width 56 height 20
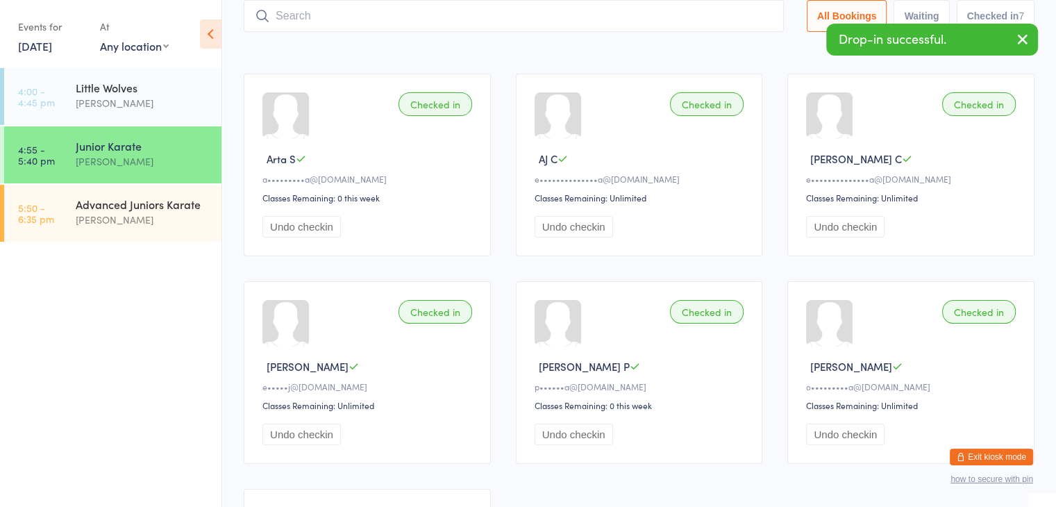
click at [720, 14] on input "search" at bounding box center [514, 16] width 540 height 32
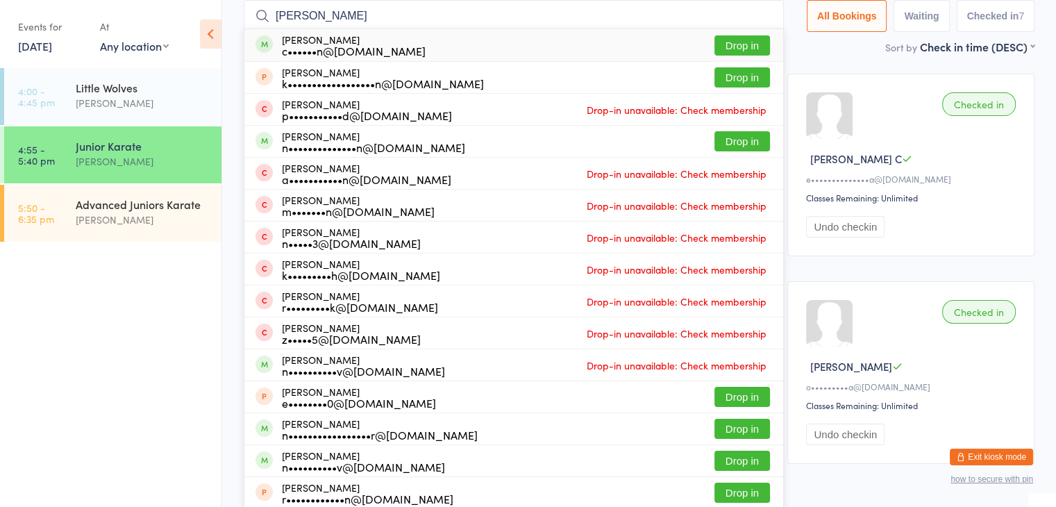
type input "Nathan"
click at [742, 42] on button "Drop in" at bounding box center [743, 45] width 56 height 20
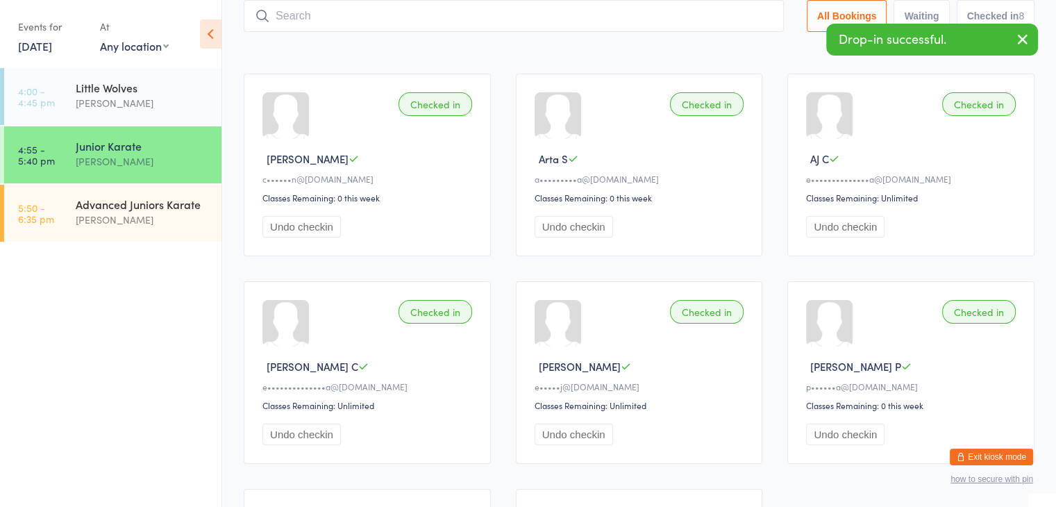
click at [733, 19] on input "search" at bounding box center [514, 16] width 540 height 32
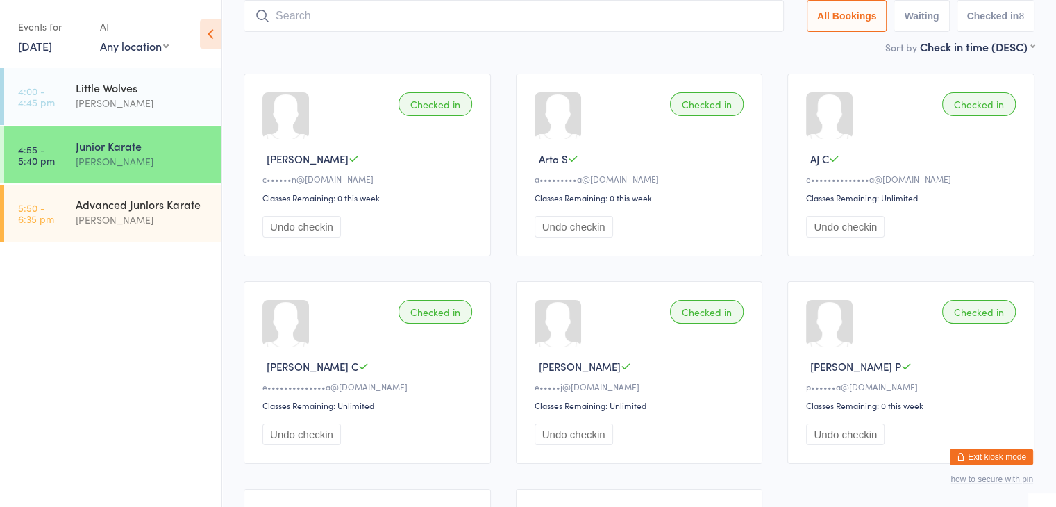
click at [722, 10] on input "search" at bounding box center [514, 16] width 540 height 32
click at [638, 24] on input "search" at bounding box center [514, 16] width 540 height 32
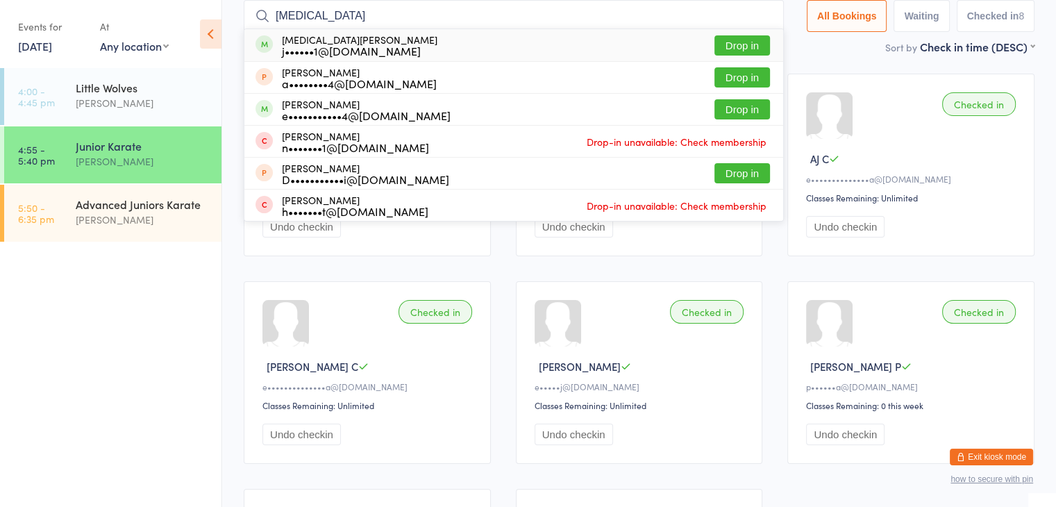
type input "ZIANA"
click at [747, 42] on button "Drop in" at bounding box center [743, 45] width 56 height 20
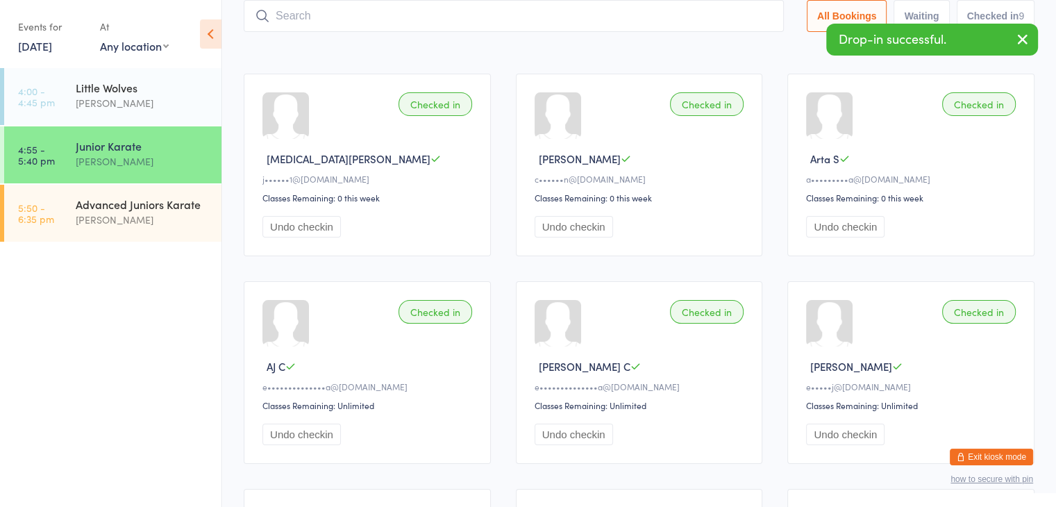
click at [988, 459] on button "Exit kiosk mode" at bounding box center [991, 457] width 83 height 17
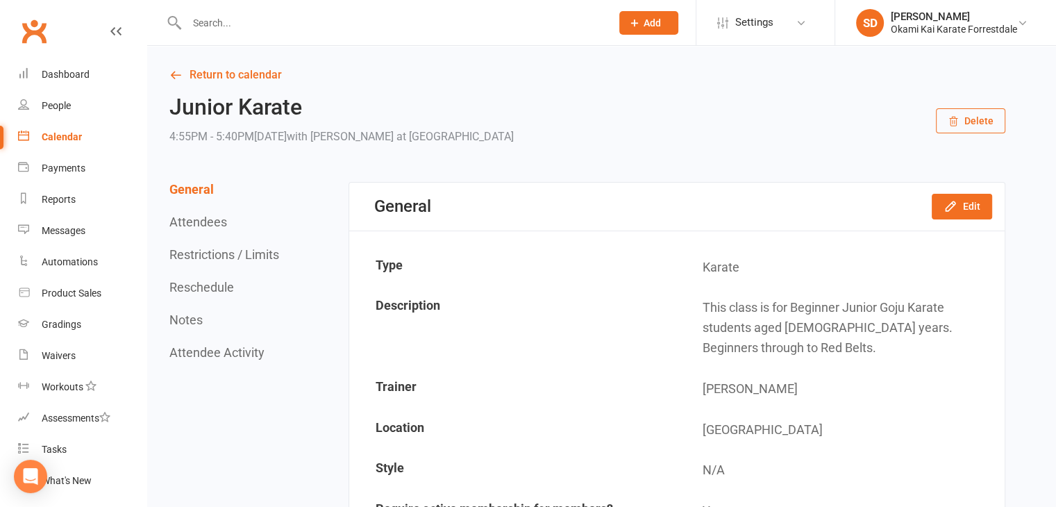
click at [406, 14] on input "text" at bounding box center [392, 22] width 419 height 19
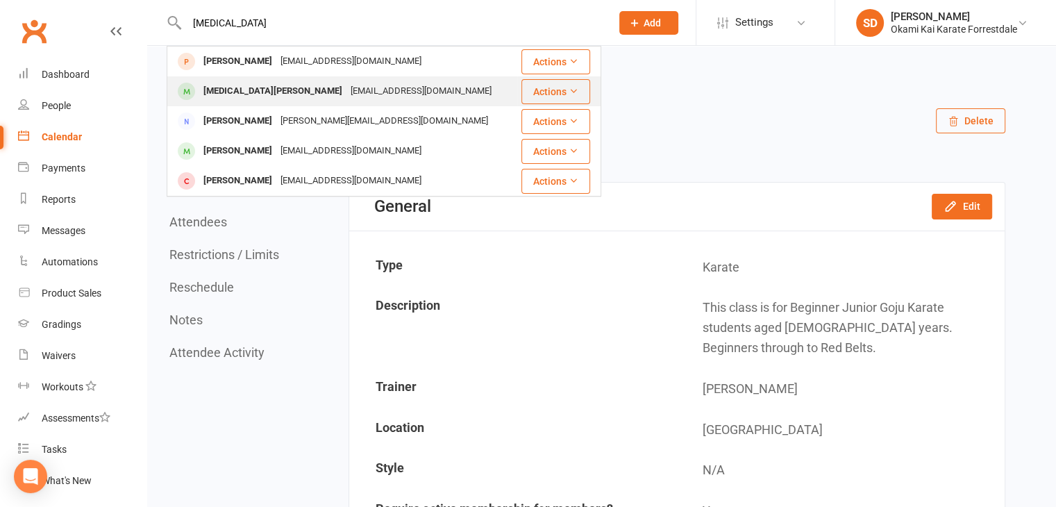
type input "ZIANA"
click at [226, 90] on div "Ziana Khandwalla" at bounding box center [272, 91] width 147 height 20
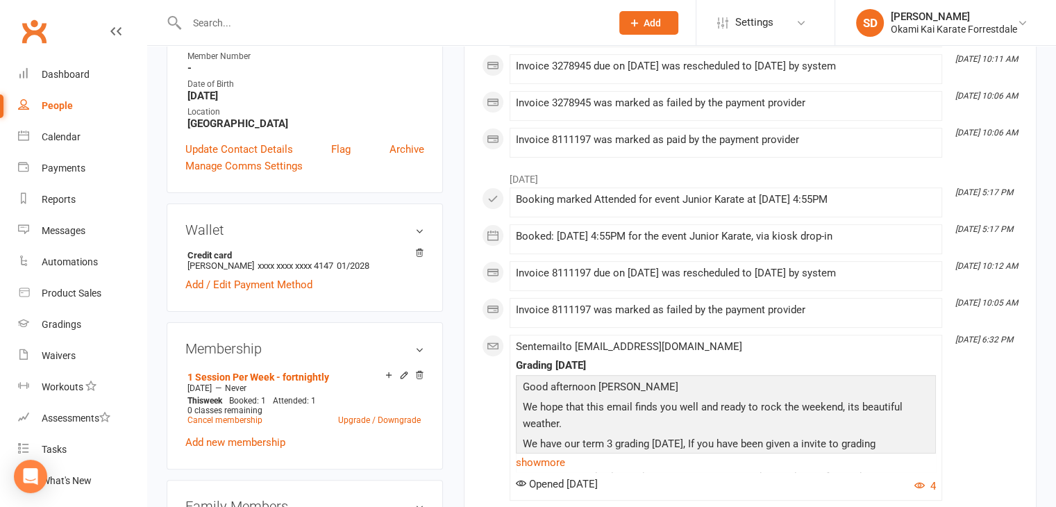
scroll to position [333, 0]
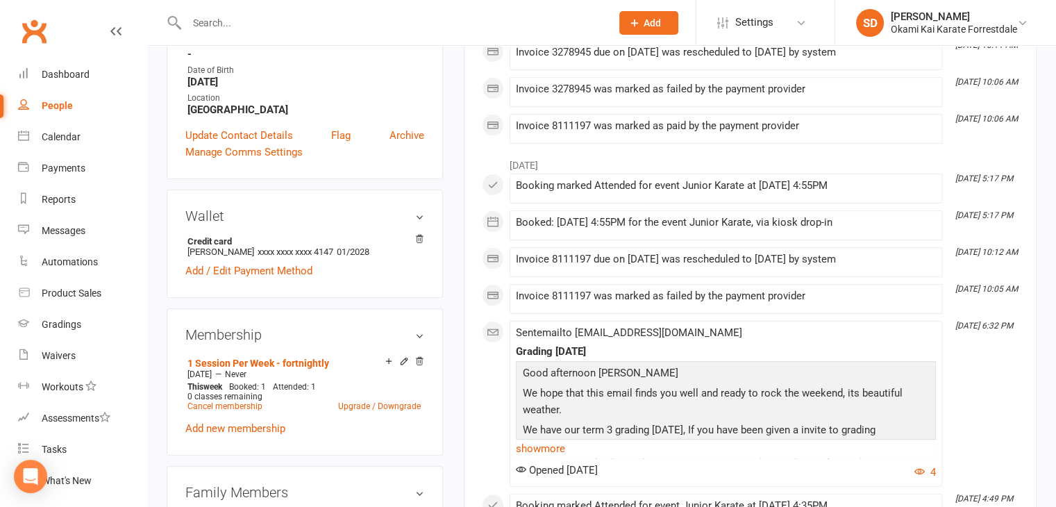
click at [404, 356] on icon at bounding box center [404, 361] width 10 height 10
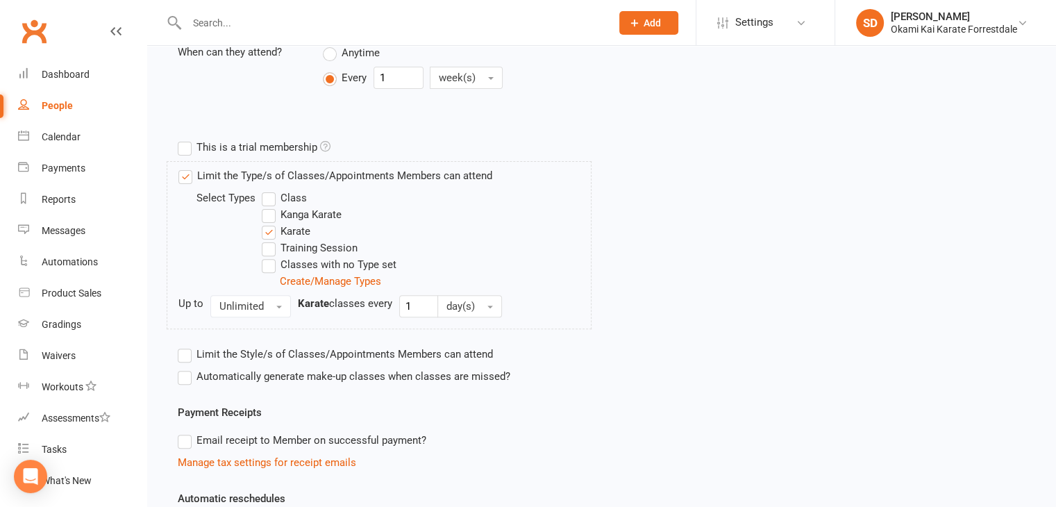
scroll to position [417, 0]
click at [188, 375] on label "Automatically generate make-up classes when classes are missed?" at bounding box center [344, 375] width 333 height 17
click at [187, 367] on input "Automatically generate make-up classes when classes are missed?" at bounding box center [182, 367] width 9 height 0
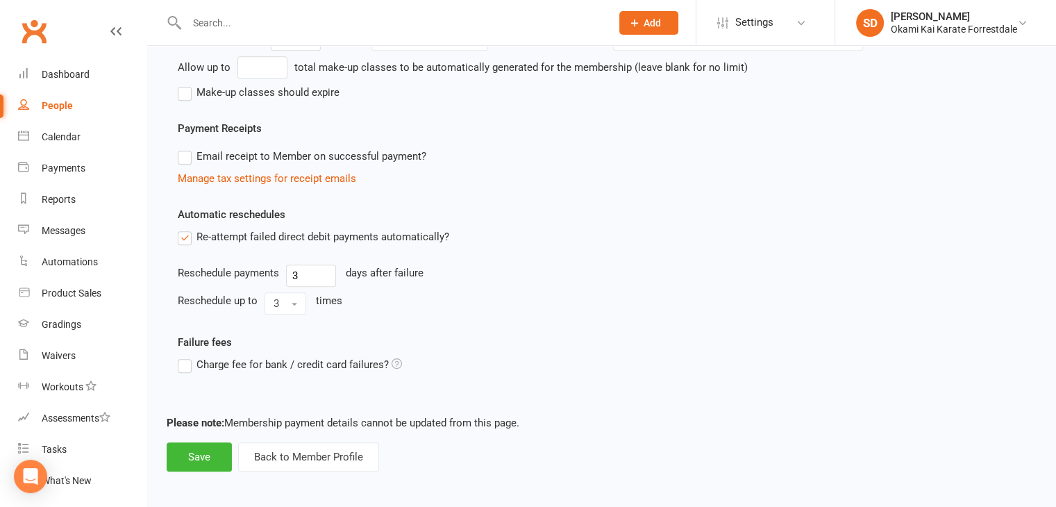
scroll to position [781, 0]
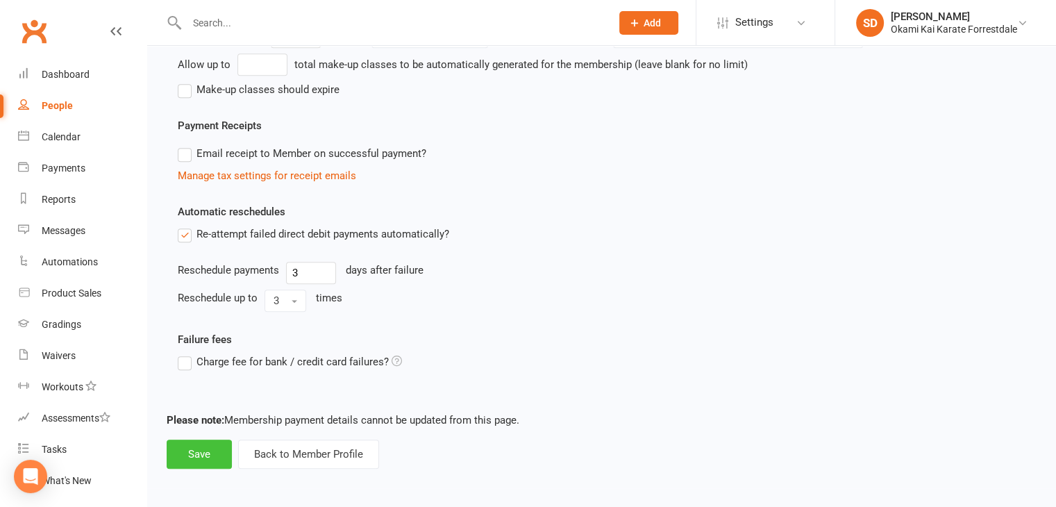
click at [204, 456] on button "Save" at bounding box center [199, 454] width 65 height 29
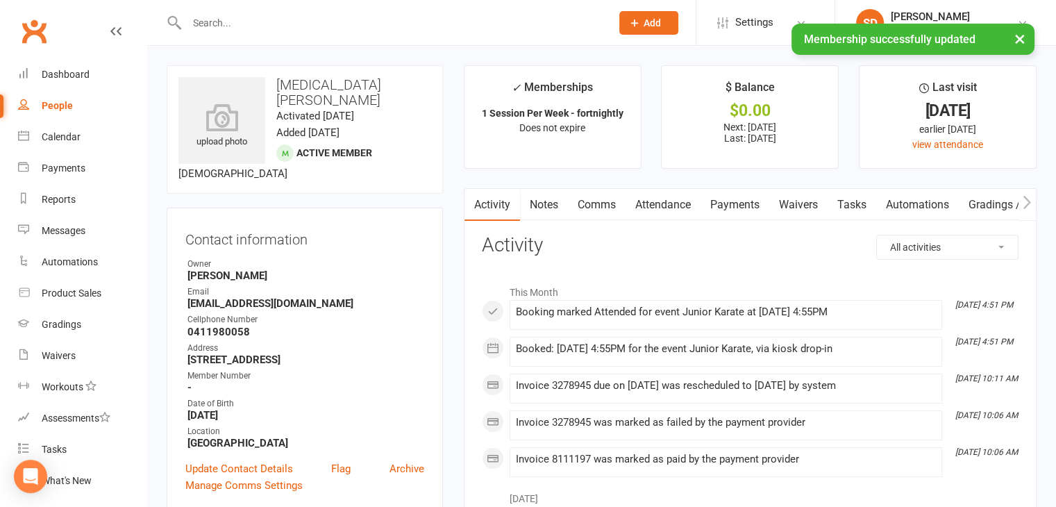
click at [670, 201] on link "Attendance" at bounding box center [663, 205] width 75 height 32
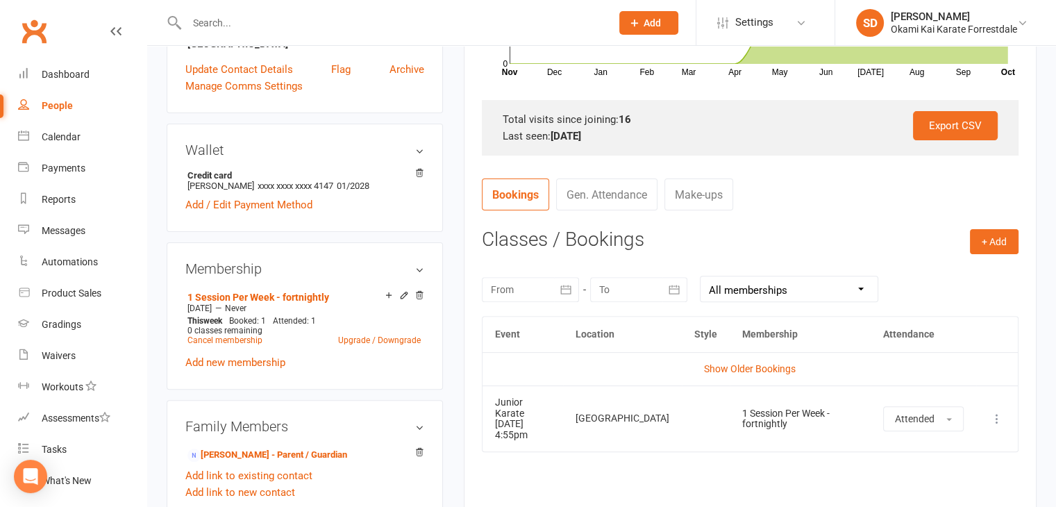
scroll to position [417, 0]
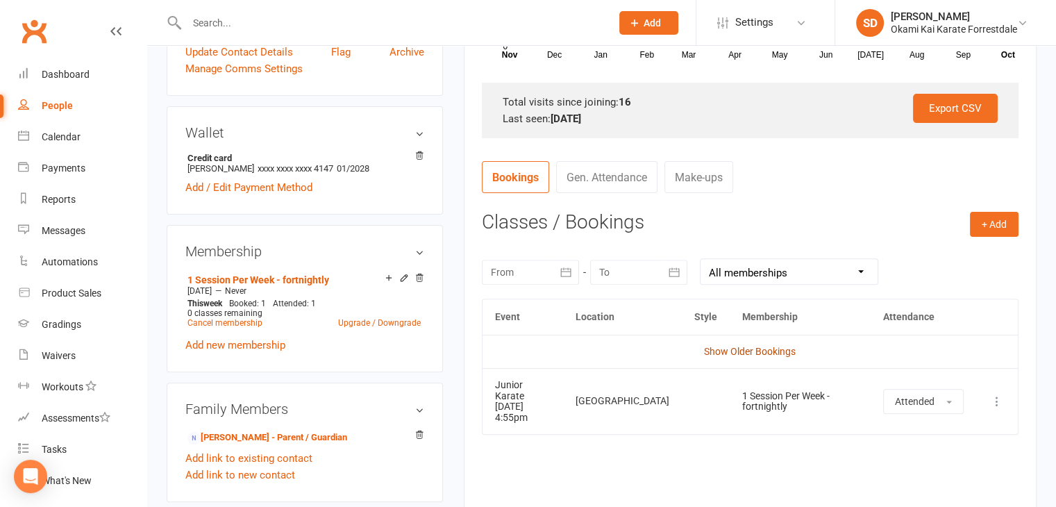
click at [736, 350] on link "Show Older Bookings" at bounding box center [750, 351] width 92 height 11
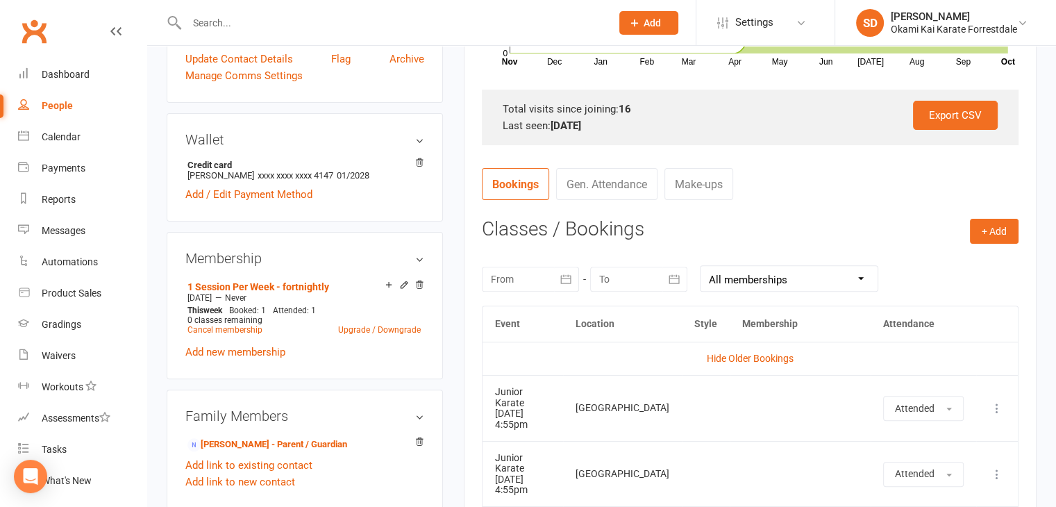
scroll to position [402, 0]
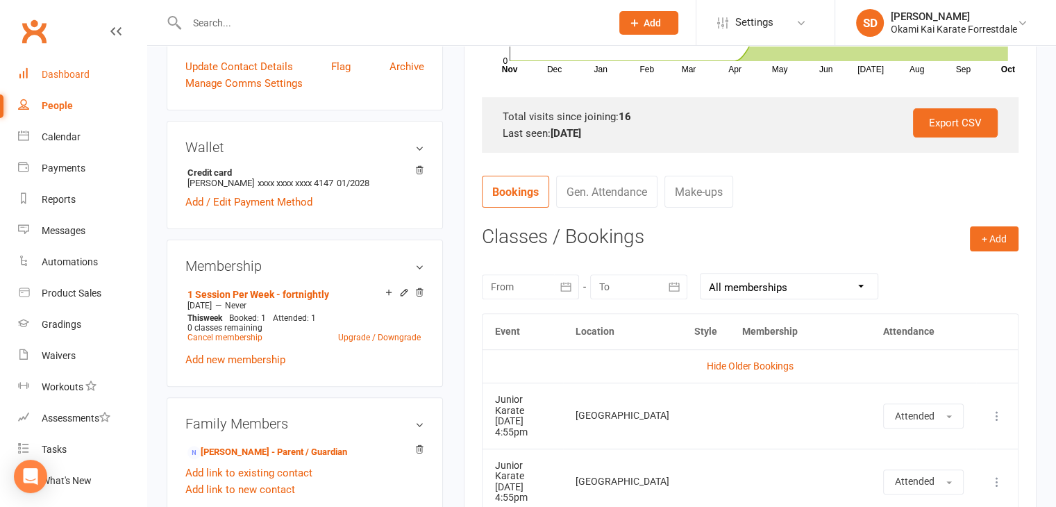
click at [69, 69] on div "Dashboard" at bounding box center [66, 74] width 48 height 11
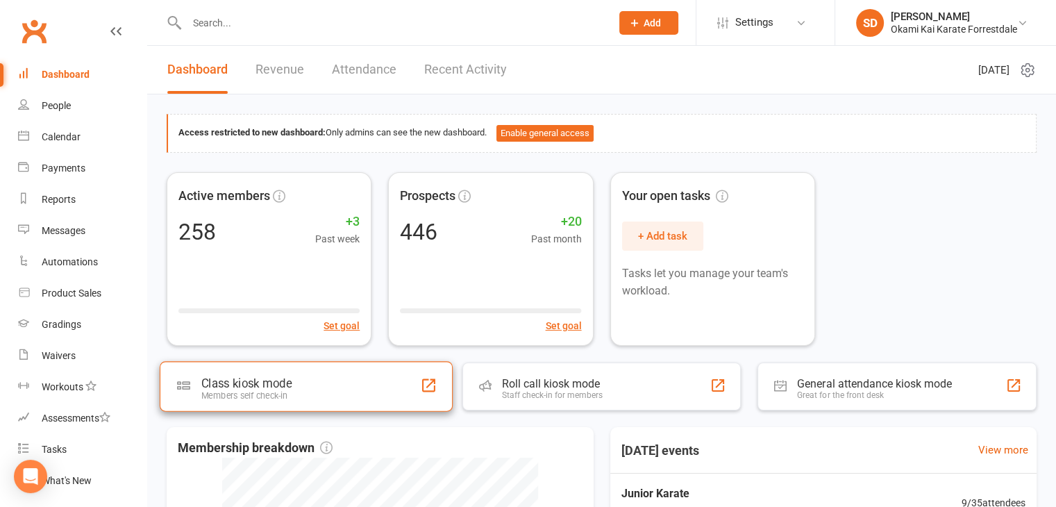
click at [338, 384] on div "Class kiosk mode Members self check-in" at bounding box center [306, 386] width 293 height 50
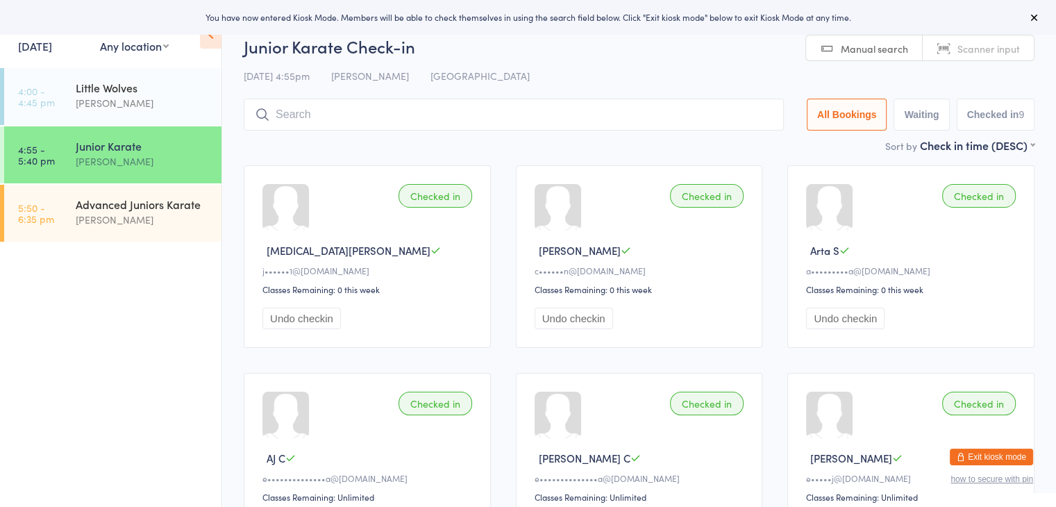
click at [423, 117] on input "search" at bounding box center [514, 115] width 540 height 32
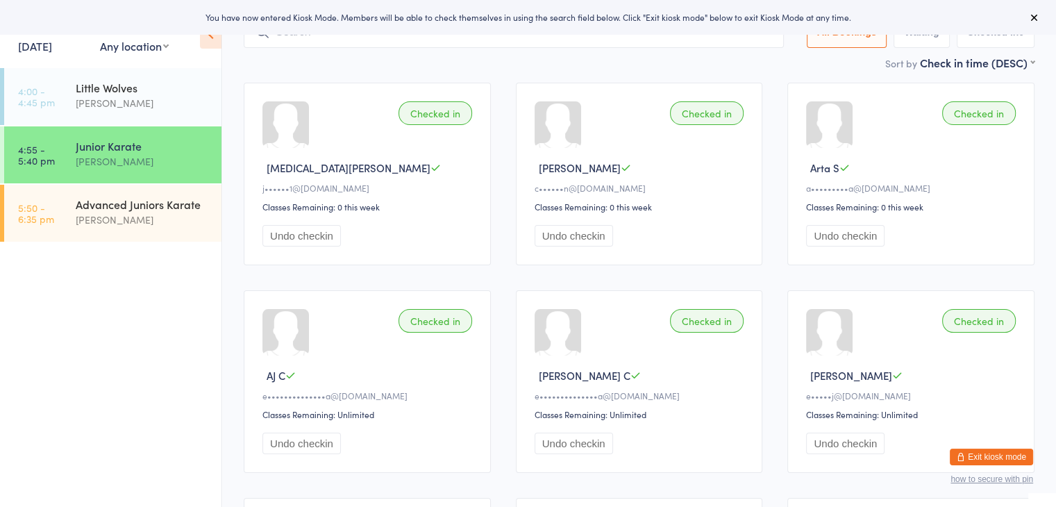
scroll to position [99, 0]
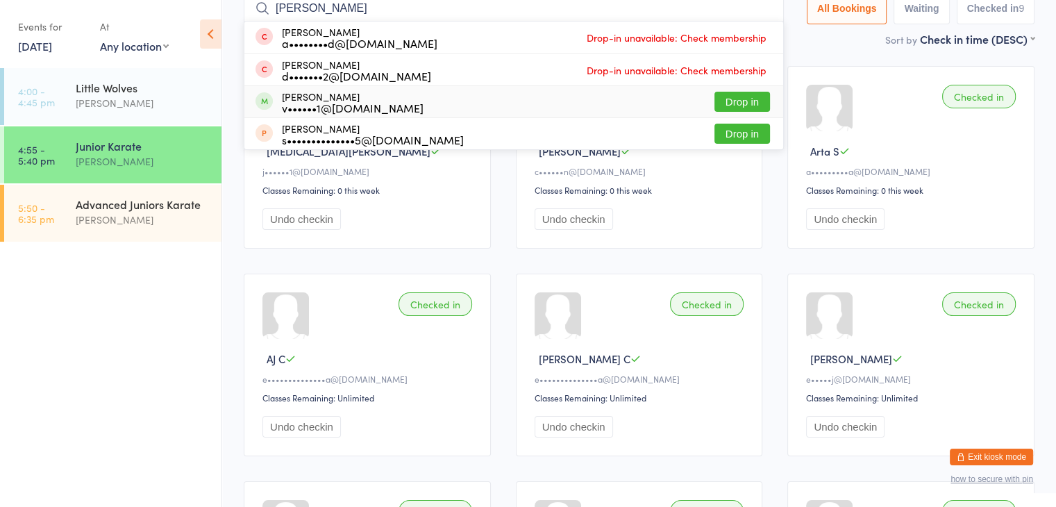
type input "ANIR"
click at [738, 97] on button "Drop in" at bounding box center [743, 102] width 56 height 20
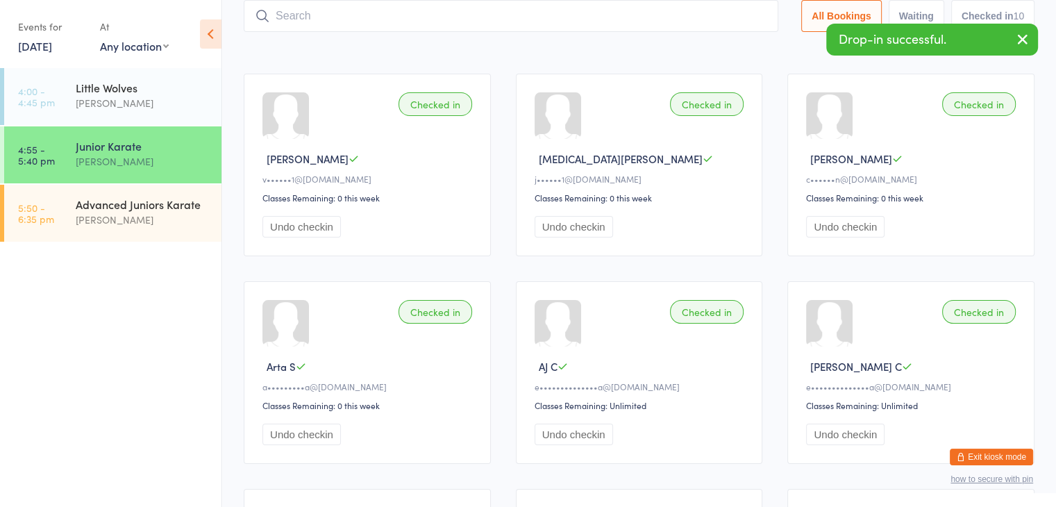
click at [720, 17] on input "search" at bounding box center [511, 16] width 535 height 32
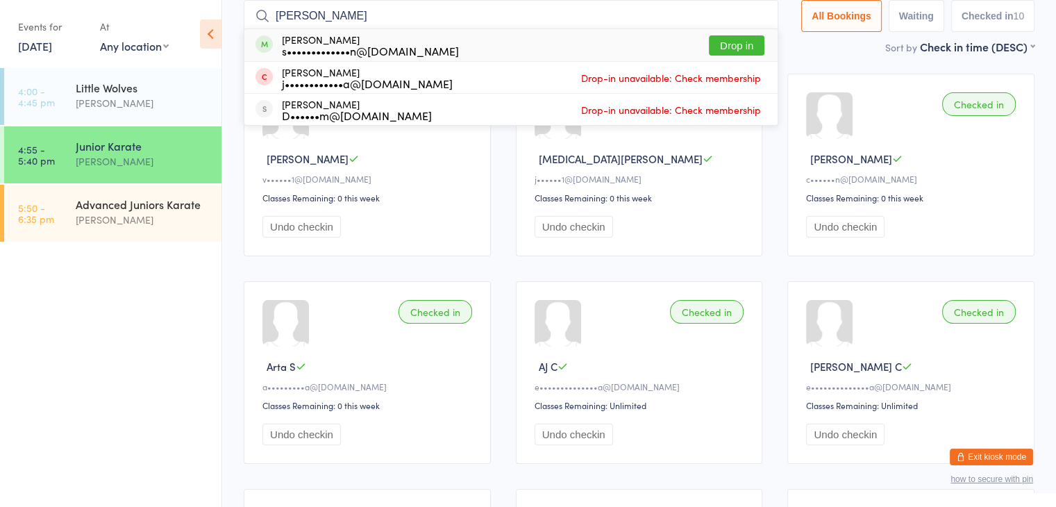
type input "ANWITA"
click at [745, 47] on button "Drop in" at bounding box center [737, 45] width 56 height 20
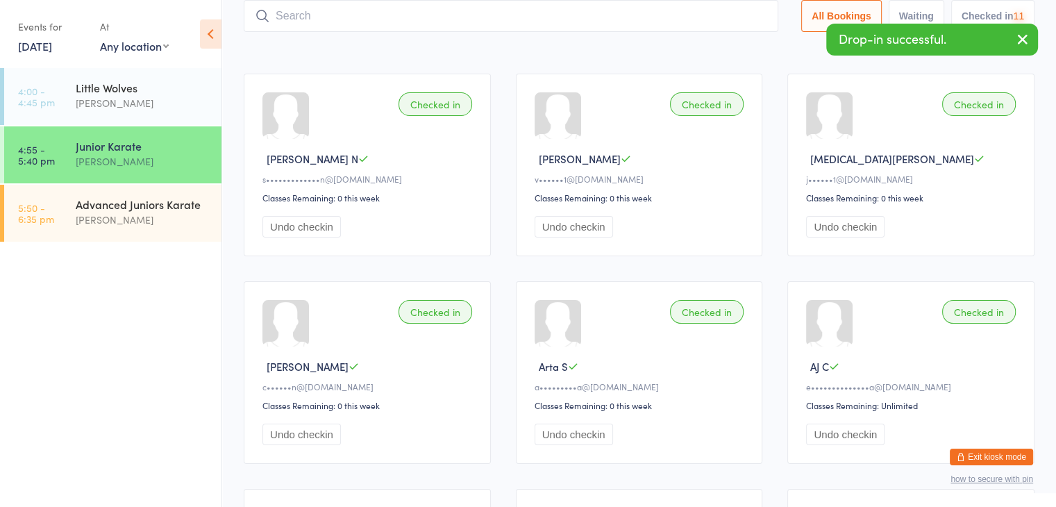
click at [733, 17] on input "search" at bounding box center [511, 16] width 535 height 32
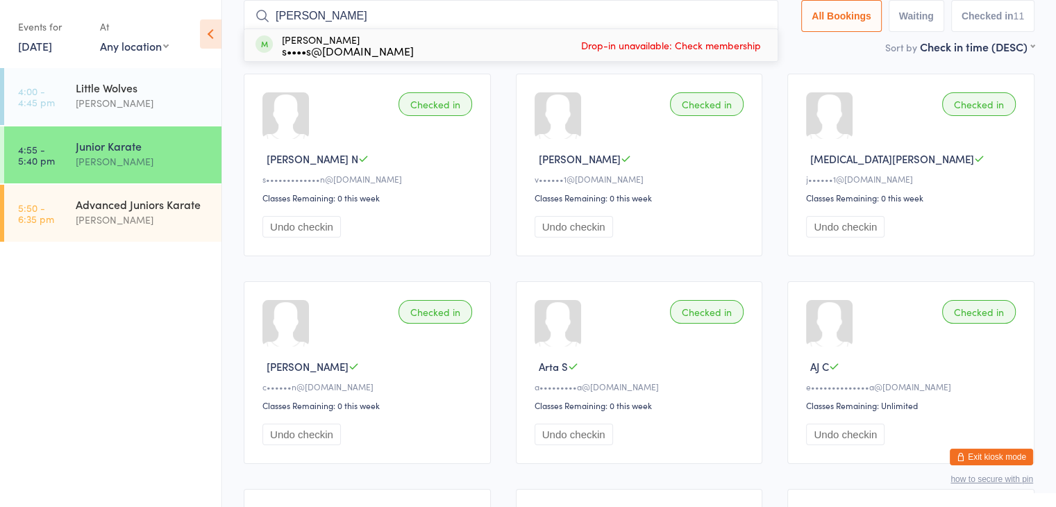
type input "[PERSON_NAME]"
click at [984, 459] on button "Exit kiosk mode" at bounding box center [991, 457] width 83 height 17
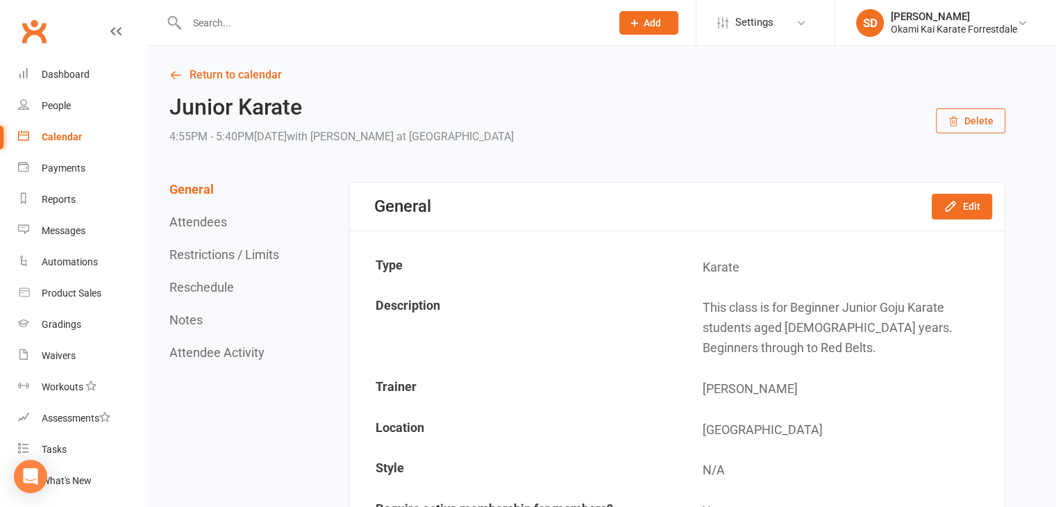
click at [239, 23] on input "text" at bounding box center [392, 22] width 419 height 19
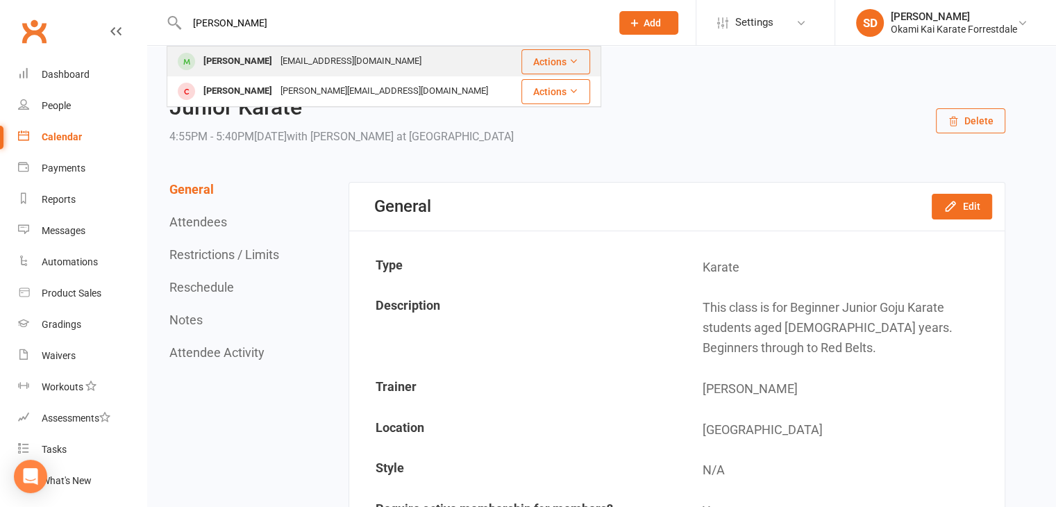
type input "[PERSON_NAME]"
click at [238, 56] on div "[PERSON_NAME]" at bounding box center [237, 61] width 77 height 20
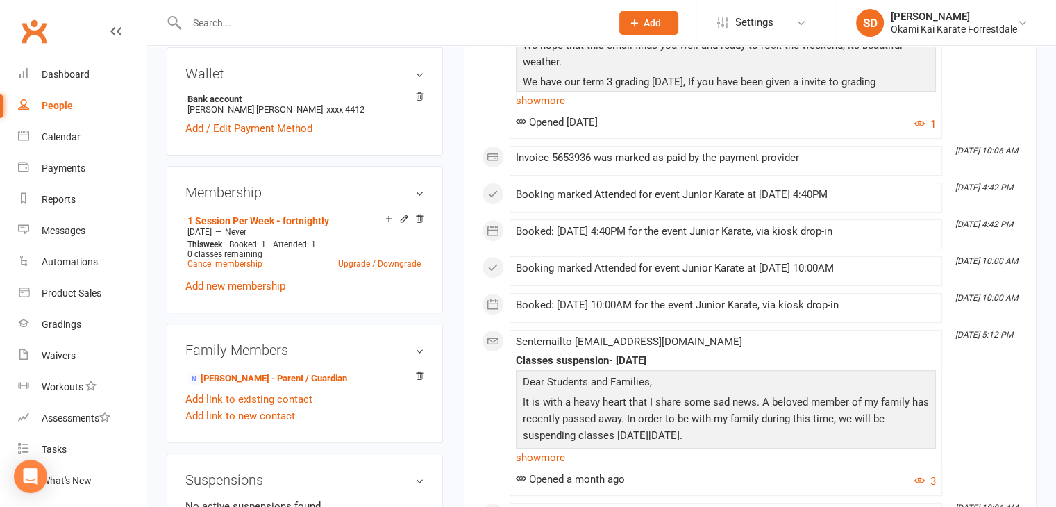
scroll to position [472, 0]
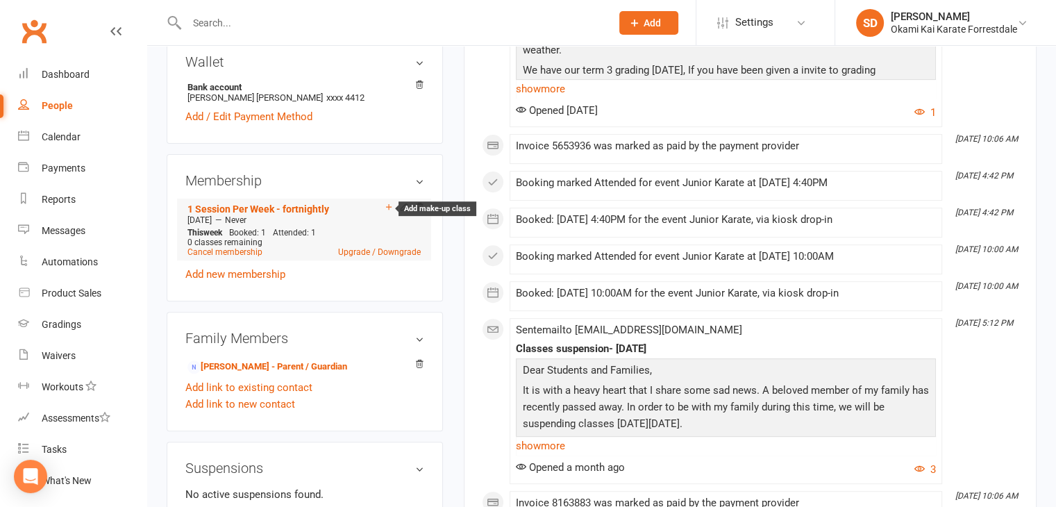
click at [386, 212] on icon at bounding box center [389, 207] width 10 height 10
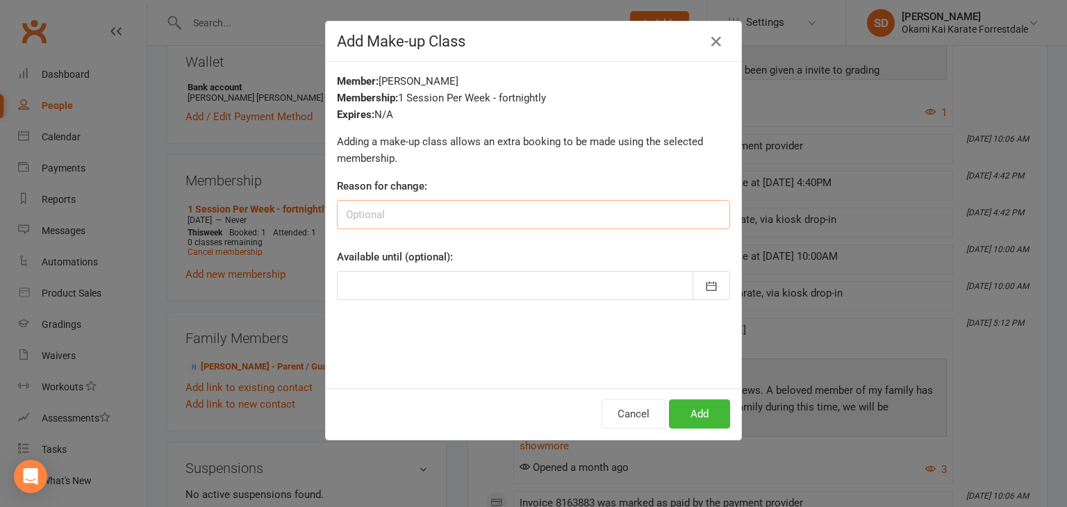
click at [456, 216] on input at bounding box center [533, 214] width 393 height 29
type input "sick"
click at [711, 290] on icon "button" at bounding box center [711, 286] width 14 height 14
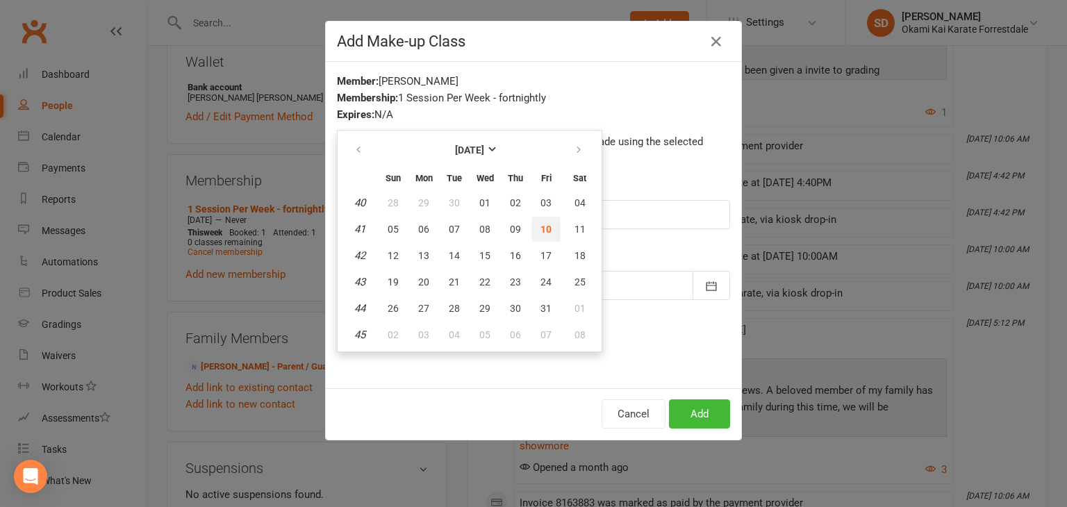
click at [540, 225] on span "10" at bounding box center [545, 229] width 11 height 11
type input "10 Oct 2025"
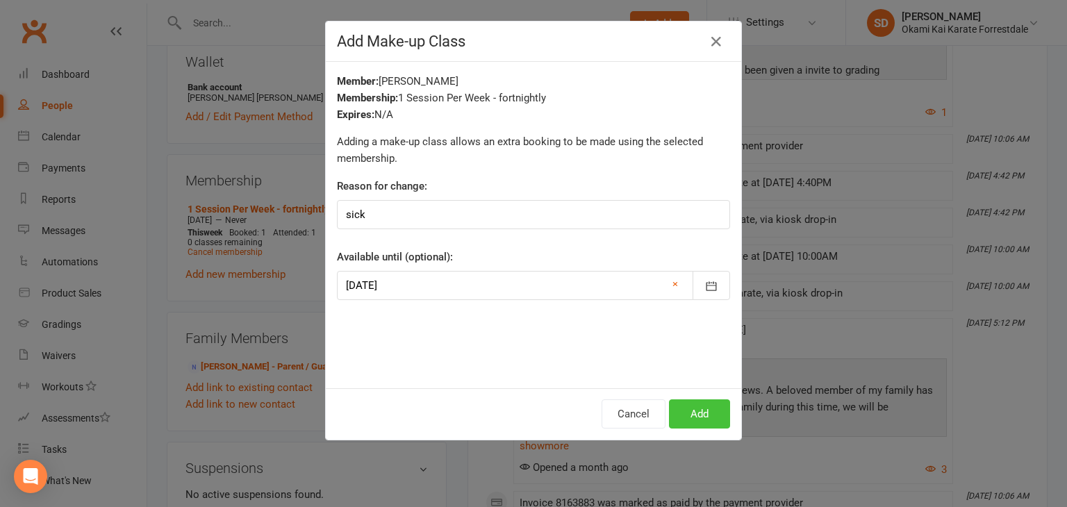
click at [694, 416] on button "Add" at bounding box center [699, 413] width 61 height 29
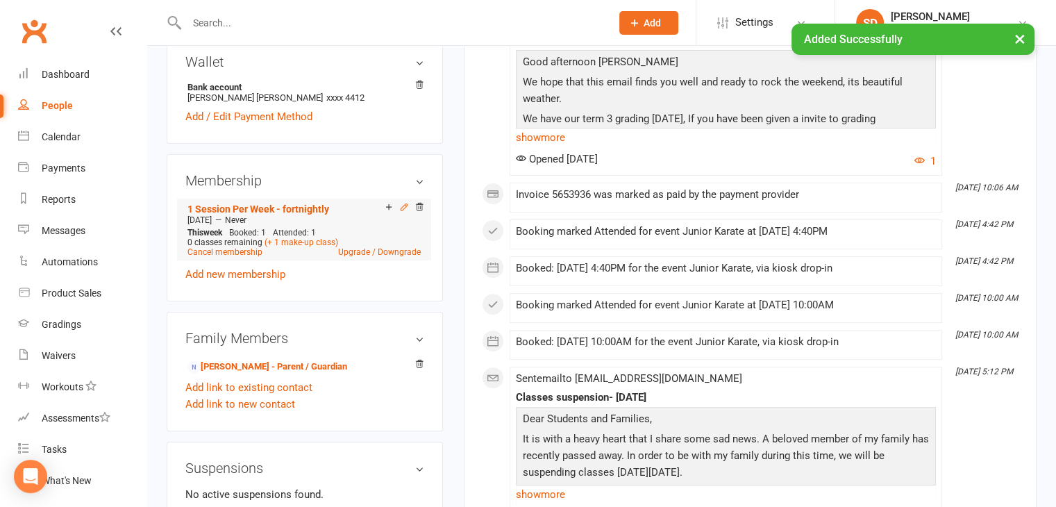
click at [402, 210] on icon at bounding box center [404, 207] width 6 height 6
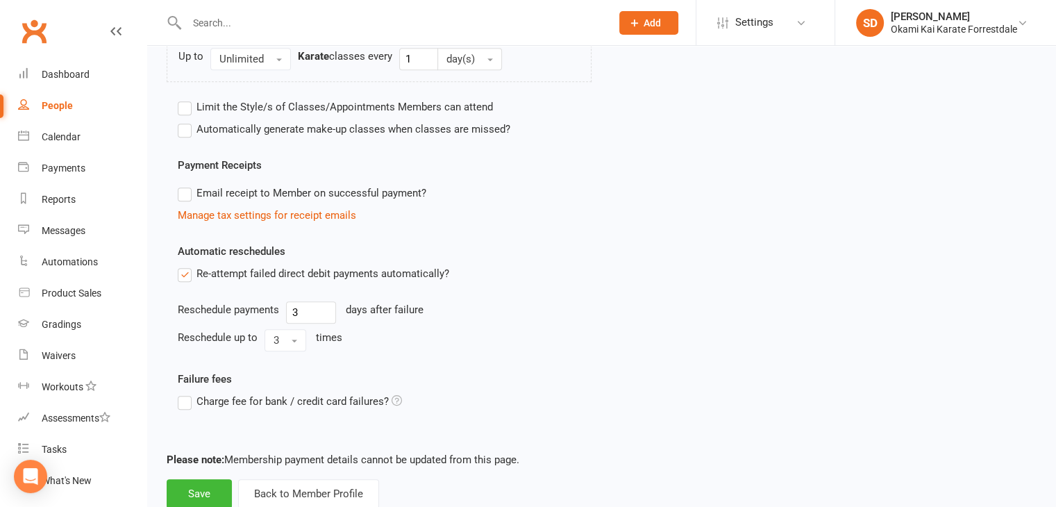
scroll to position [703, 0]
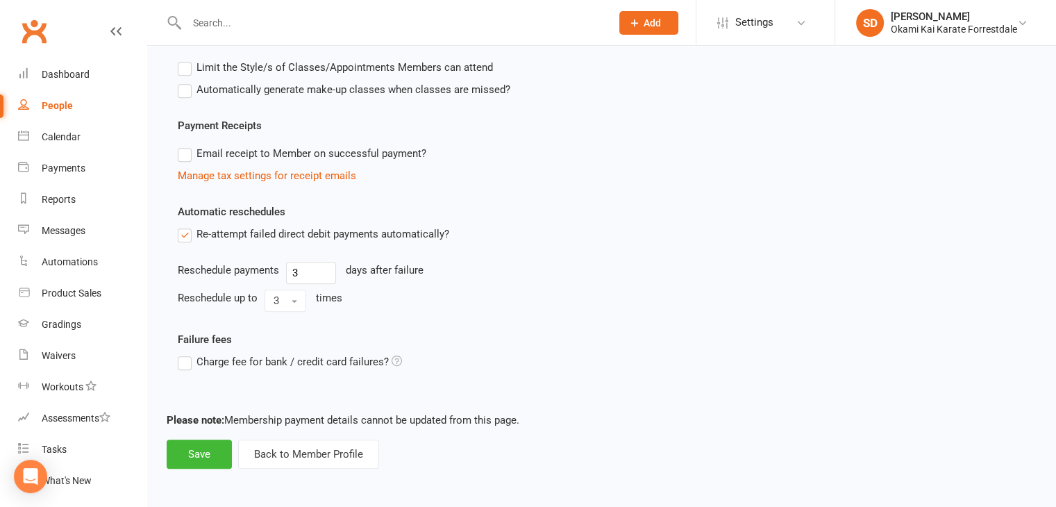
click at [185, 92] on label "Automatically generate make-up classes when classes are missed?" at bounding box center [344, 89] width 333 height 17
click at [185, 81] on input "Automatically generate make-up classes when classes are missed?" at bounding box center [182, 81] width 9 height 0
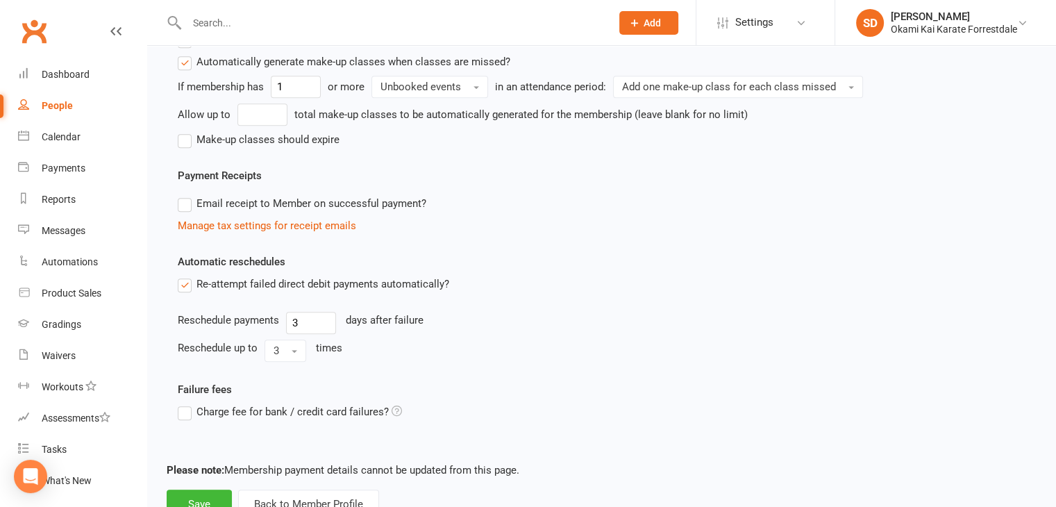
scroll to position [781, 0]
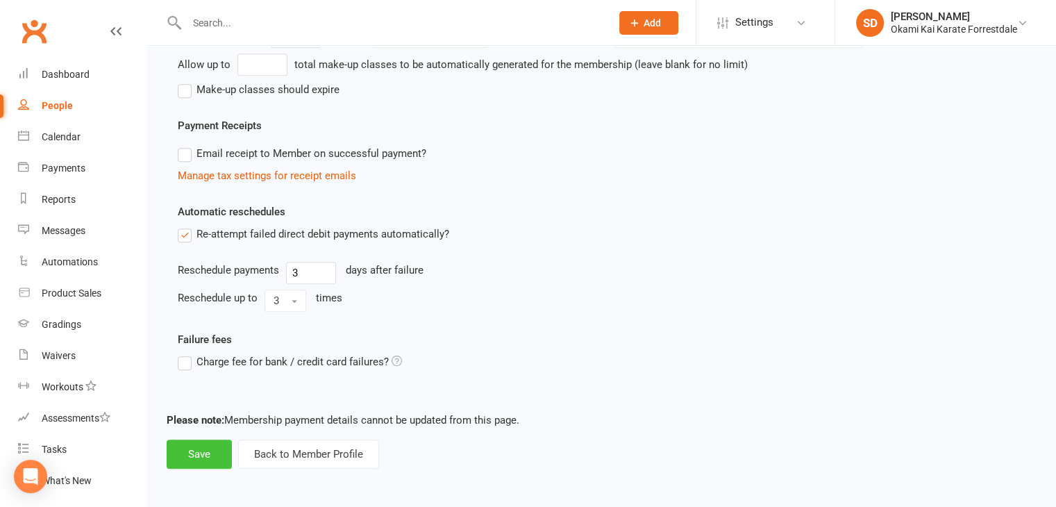
click at [200, 451] on button "Save" at bounding box center [199, 454] width 65 height 29
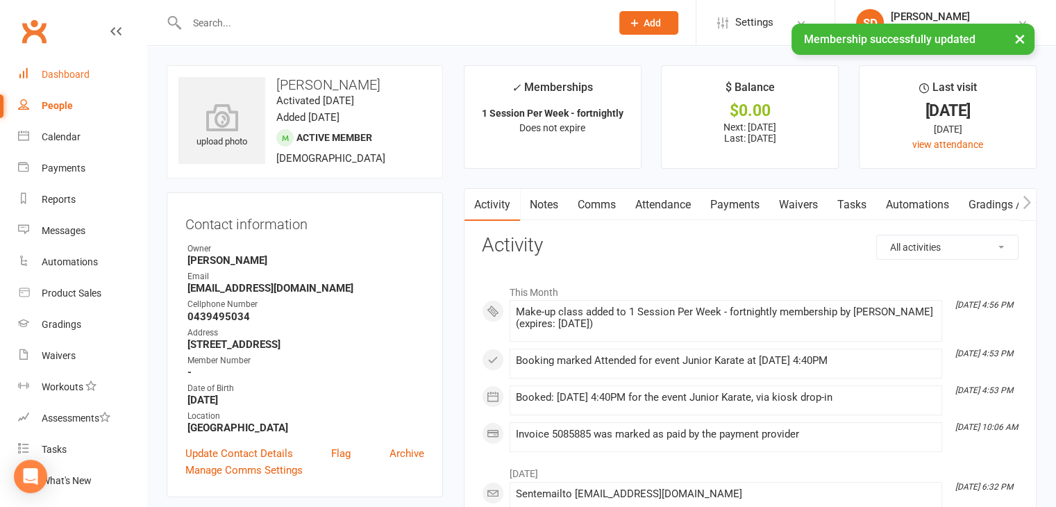
click at [67, 73] on div "Dashboard" at bounding box center [66, 74] width 48 height 11
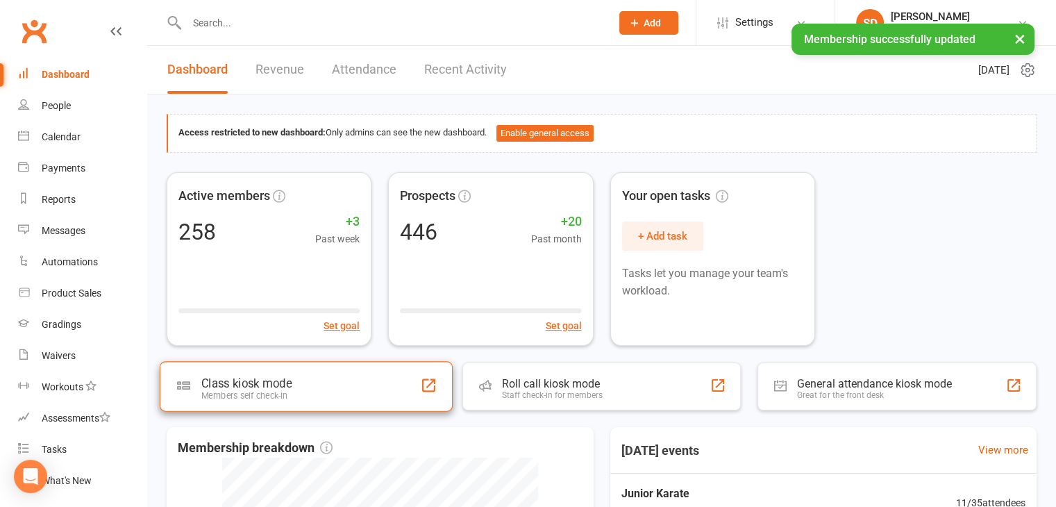
click at [395, 388] on div "Class kiosk mode Members self check-in" at bounding box center [306, 386] width 293 height 50
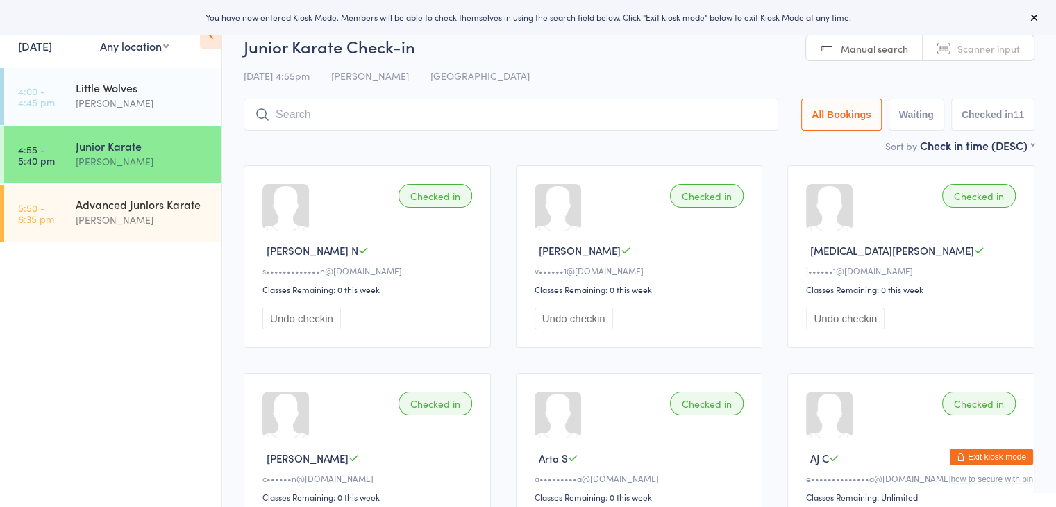
click at [515, 114] on input "search" at bounding box center [511, 115] width 535 height 32
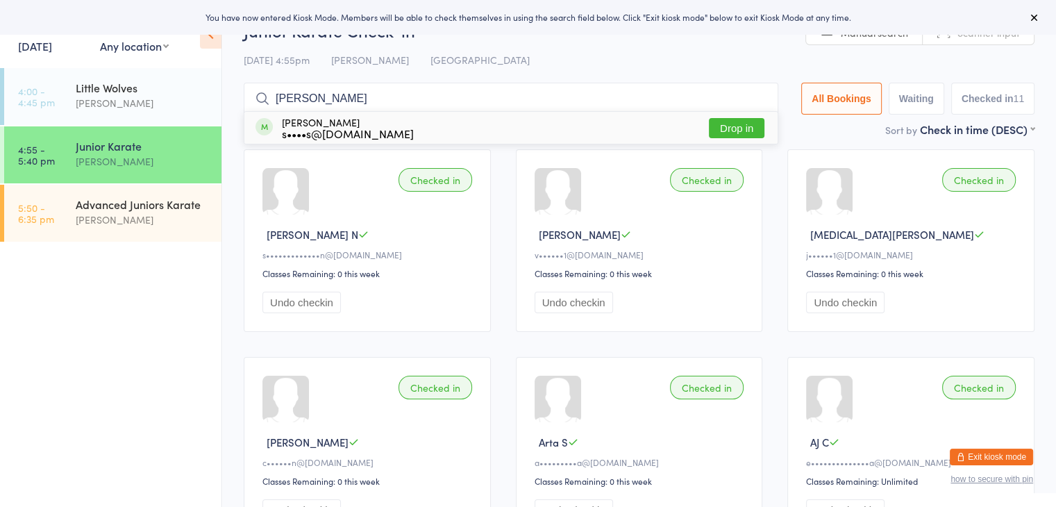
type input "[PERSON_NAME]"
click at [736, 128] on button "Drop in" at bounding box center [737, 128] width 56 height 20
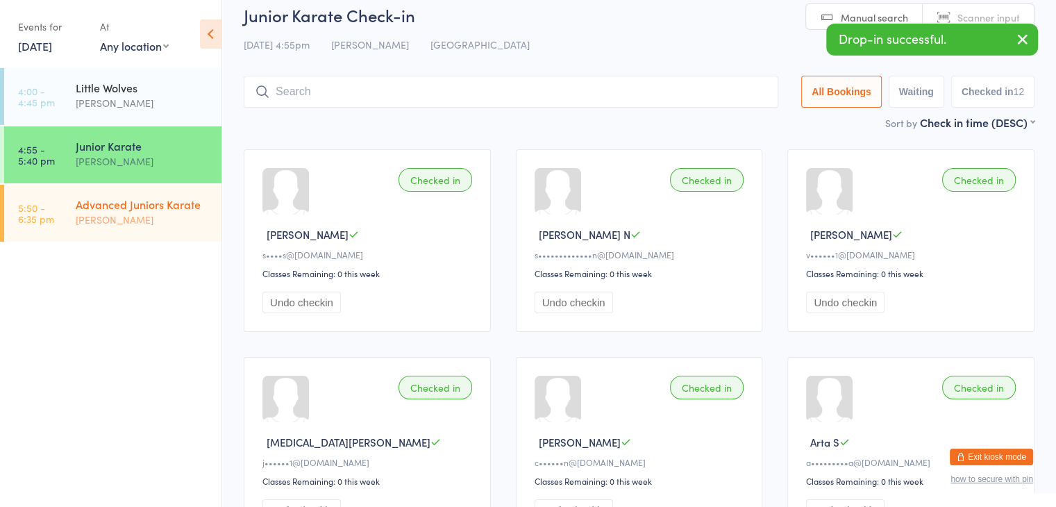
click at [195, 201] on div "Advanced Juniors Karate" at bounding box center [143, 204] width 134 height 15
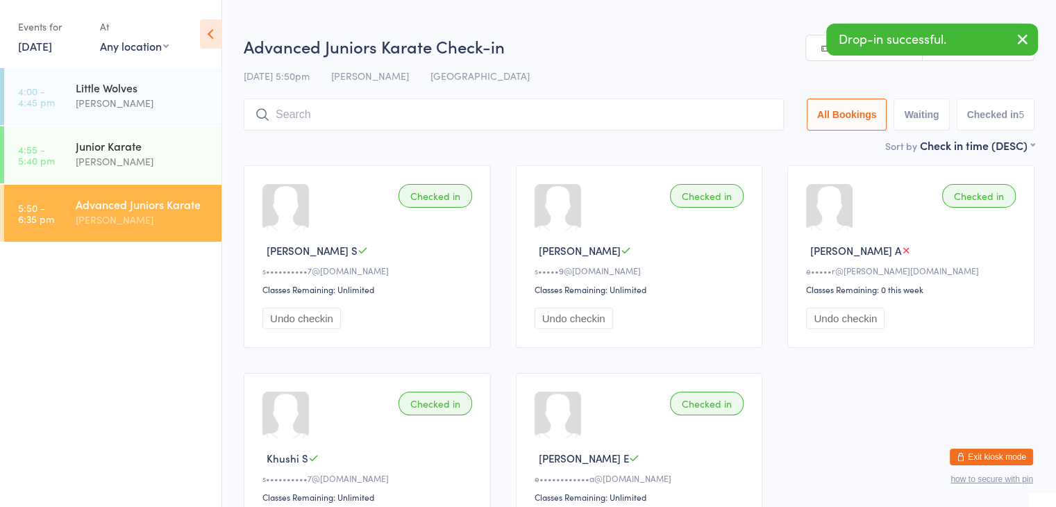
click at [446, 117] on input "search" at bounding box center [514, 115] width 540 height 32
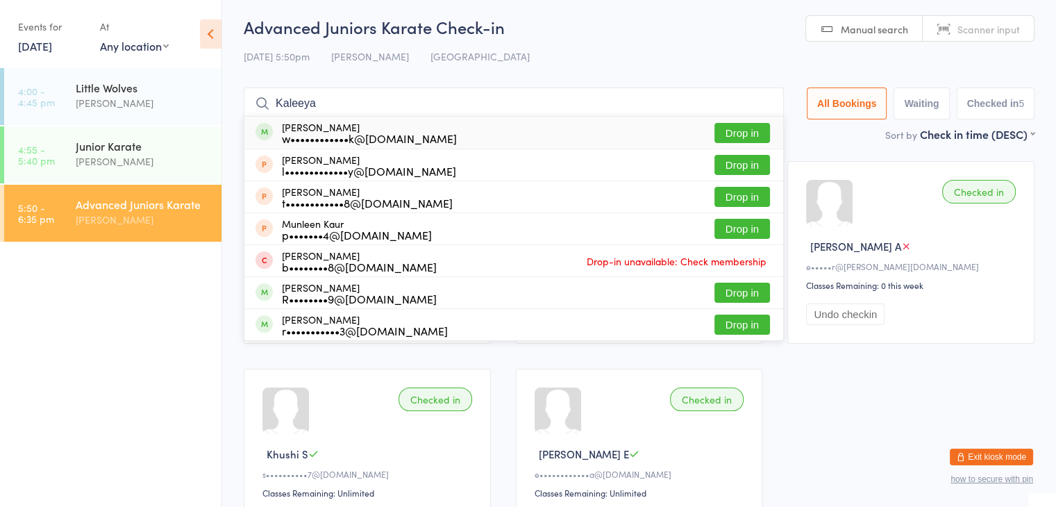
type input "Kaleeya"
click at [729, 131] on button "Drop in" at bounding box center [743, 133] width 56 height 20
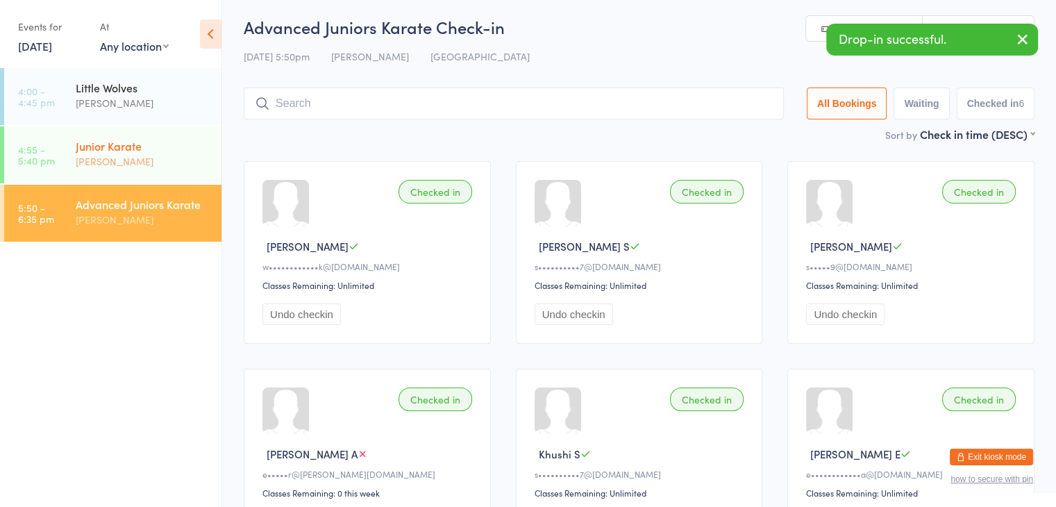
click at [186, 158] on div "[PERSON_NAME]" at bounding box center [143, 162] width 134 height 16
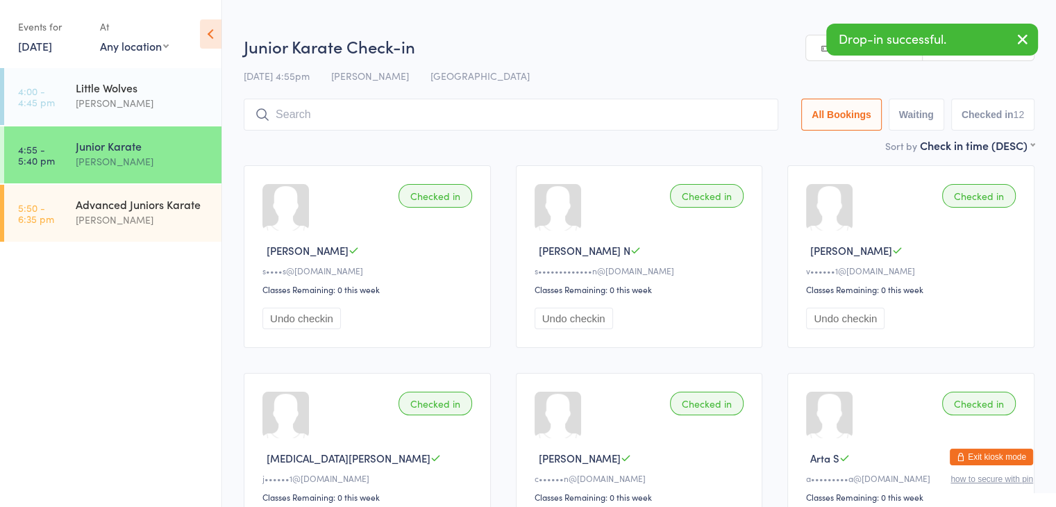
click at [347, 112] on input "search" at bounding box center [511, 115] width 535 height 32
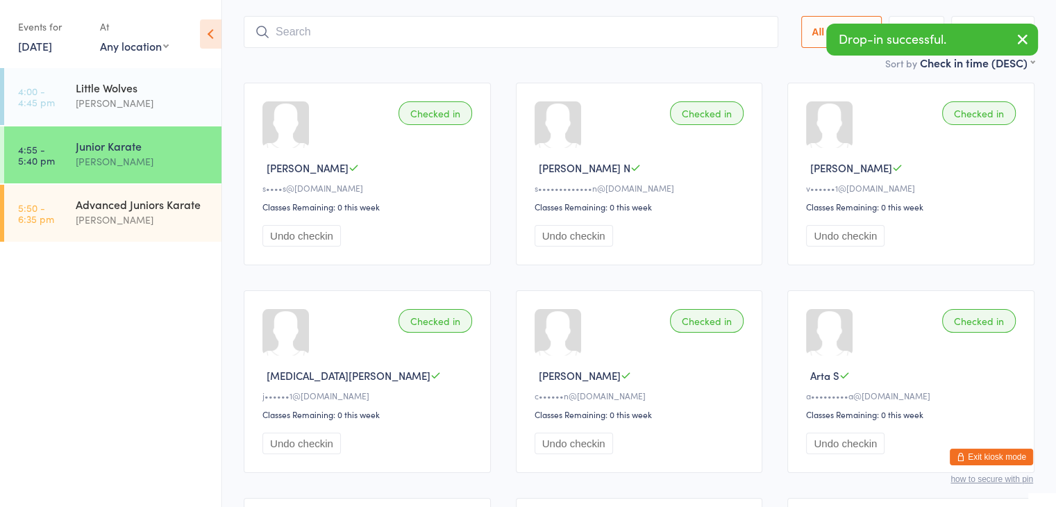
scroll to position [99, 0]
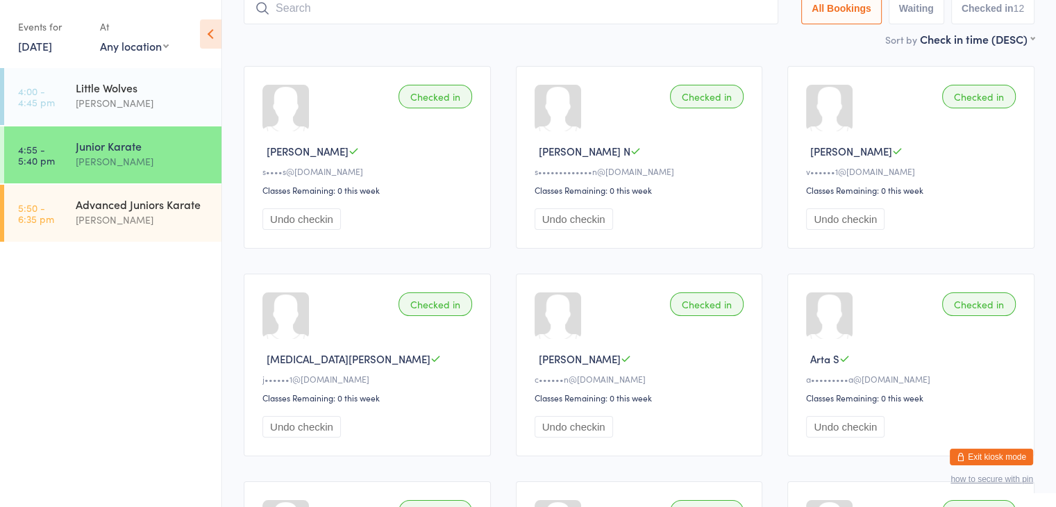
click at [470, 12] on input "search" at bounding box center [511, 8] width 535 height 32
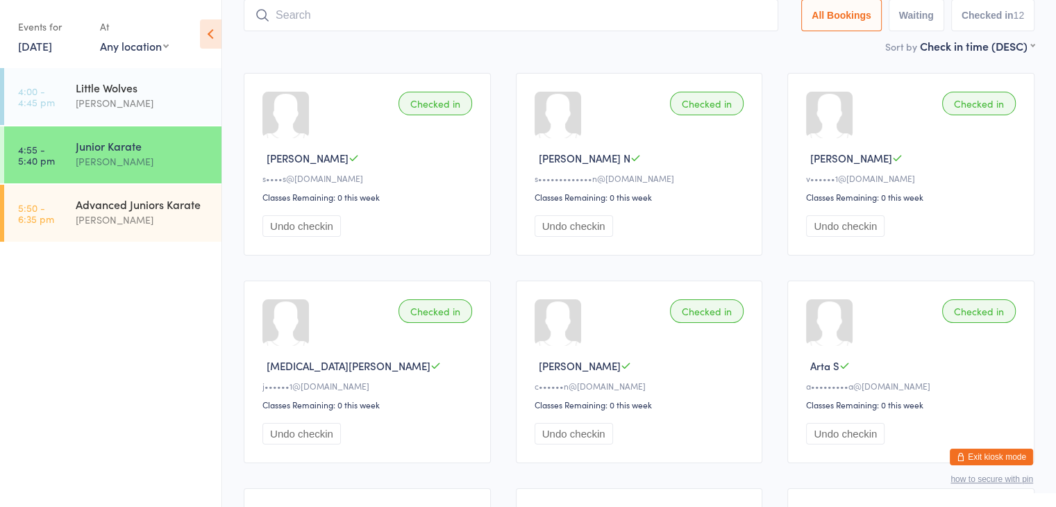
scroll to position [92, 0]
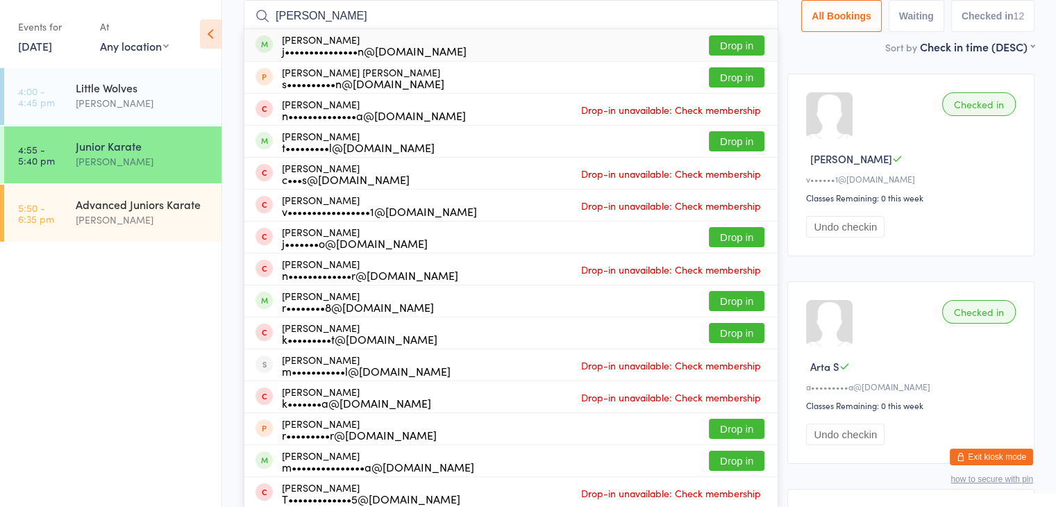
type input "[PERSON_NAME]"
click at [736, 45] on button "Drop in" at bounding box center [737, 45] width 56 height 20
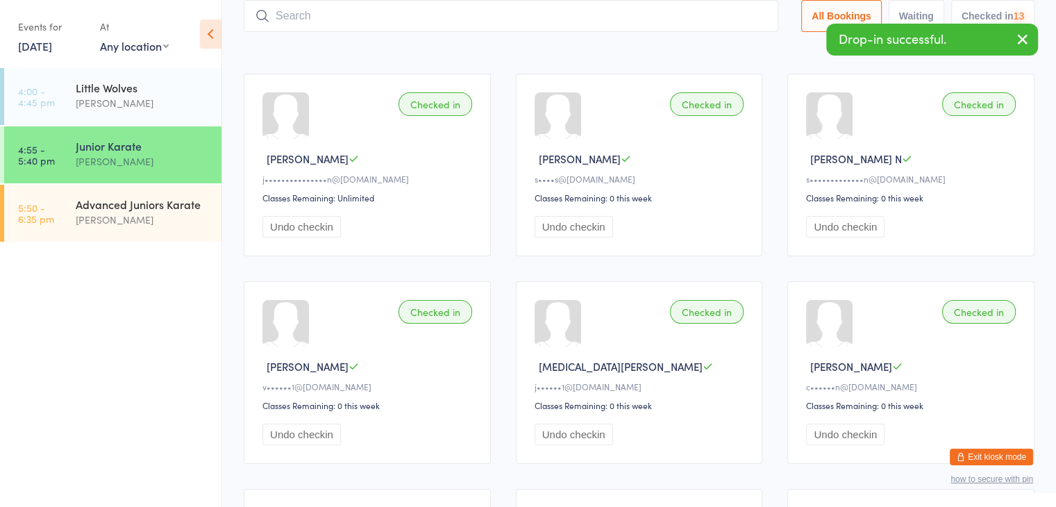
click at [706, 16] on input "search" at bounding box center [511, 16] width 535 height 32
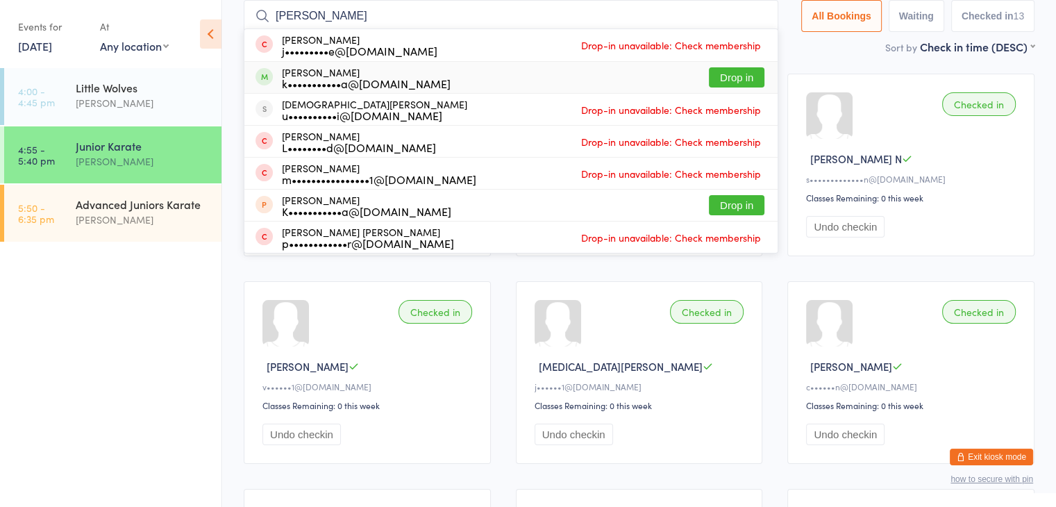
type input "[PERSON_NAME]"
click at [743, 70] on button "Drop in" at bounding box center [737, 77] width 56 height 20
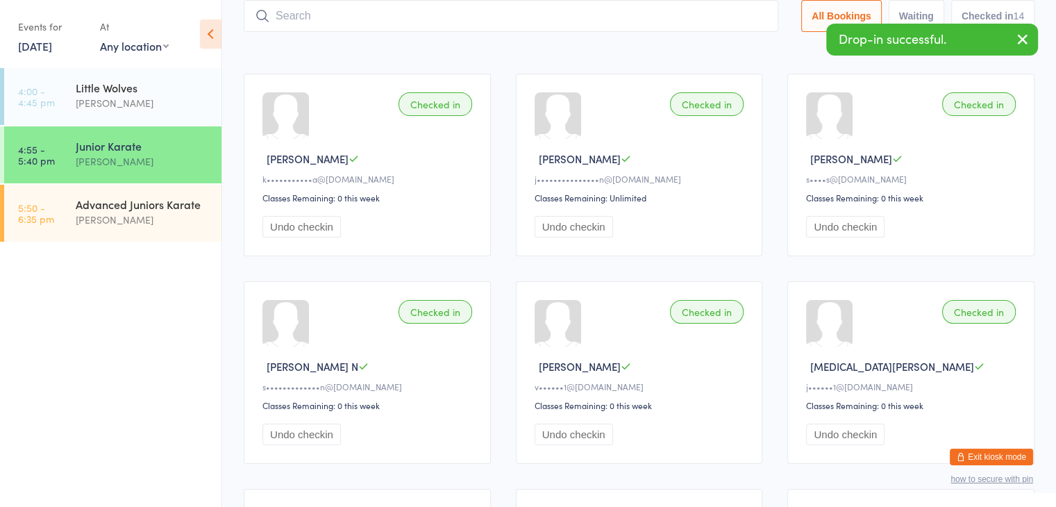
click at [704, 17] on input "search" at bounding box center [511, 16] width 535 height 32
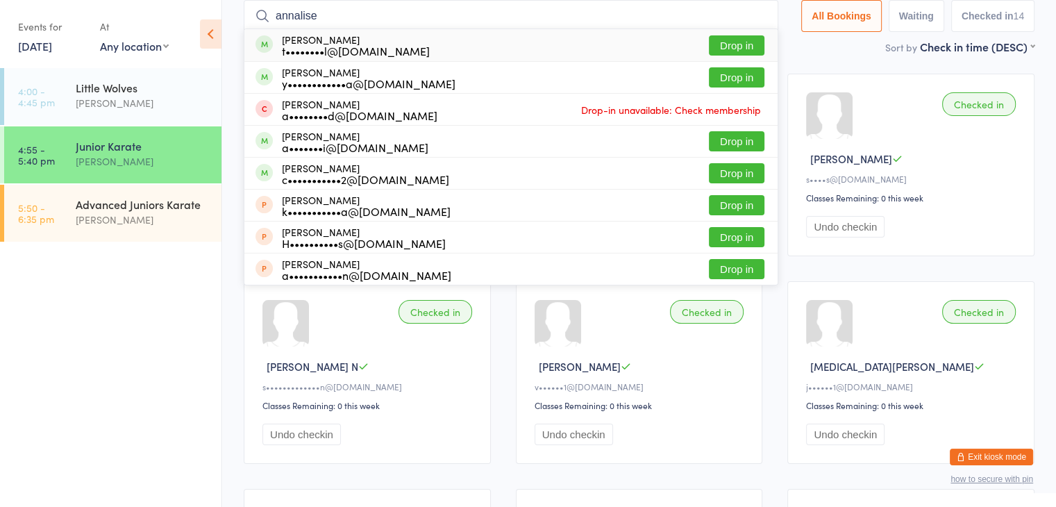
type input "annalise"
click at [739, 41] on button "Drop in" at bounding box center [737, 45] width 56 height 20
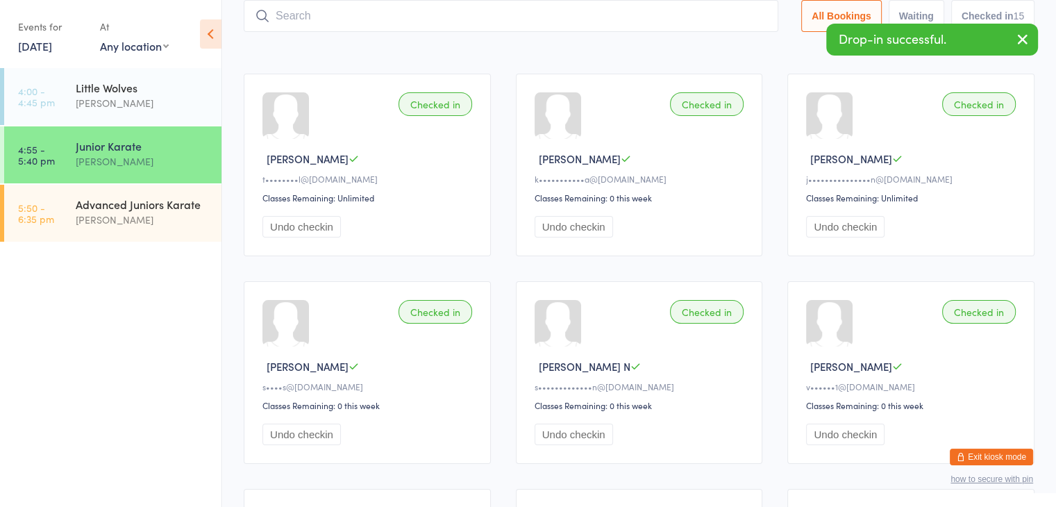
click at [723, 15] on input "search" at bounding box center [511, 16] width 535 height 32
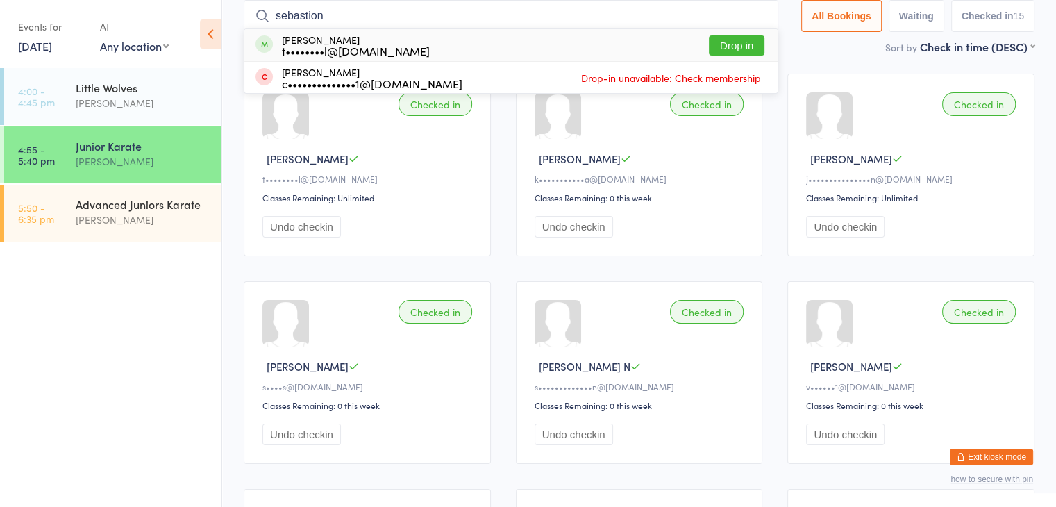
type input "sebastion"
click at [745, 39] on button "Drop in" at bounding box center [737, 45] width 56 height 20
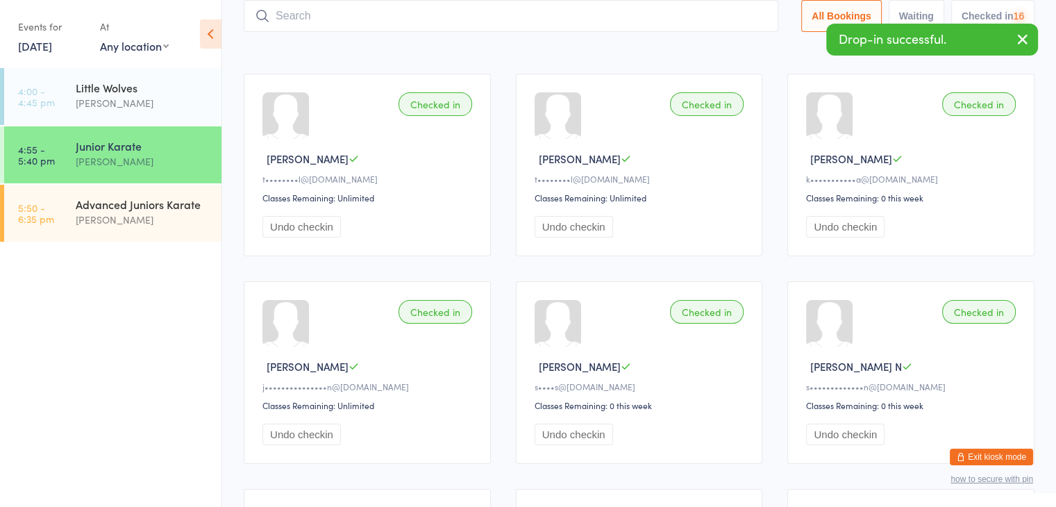
click at [733, 19] on input "search" at bounding box center [511, 16] width 535 height 32
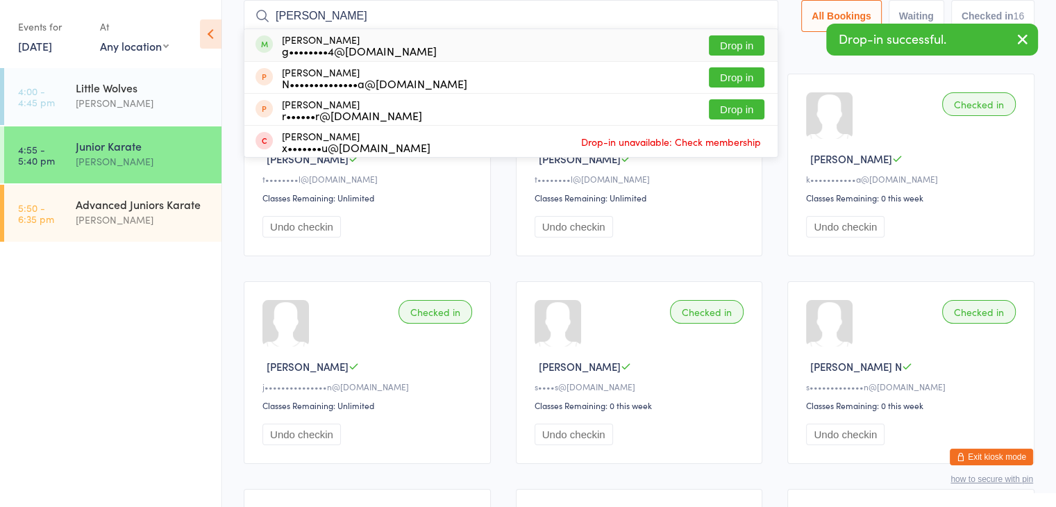
type input "[PERSON_NAME]"
click at [747, 44] on button "Drop in" at bounding box center [737, 45] width 56 height 20
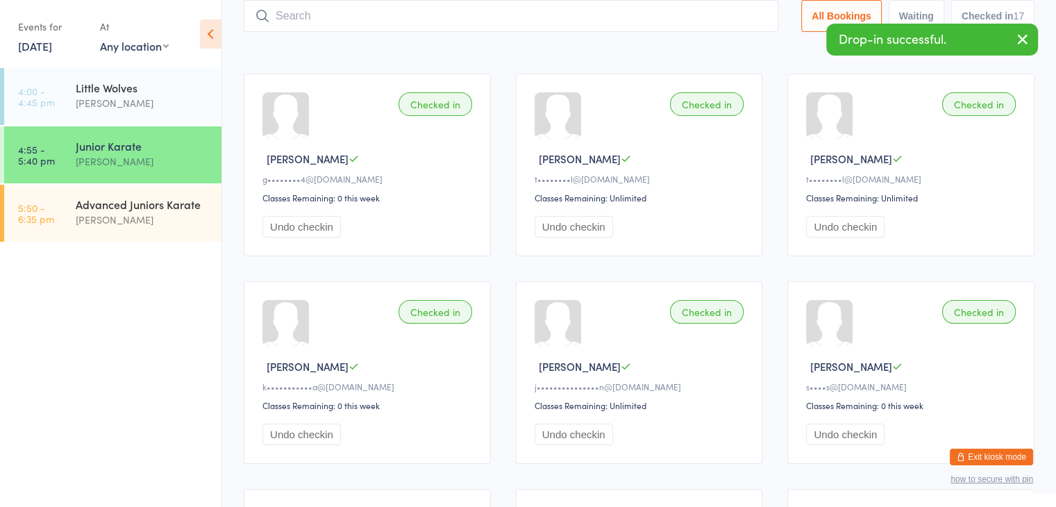
click at [719, 20] on input "search" at bounding box center [511, 16] width 535 height 32
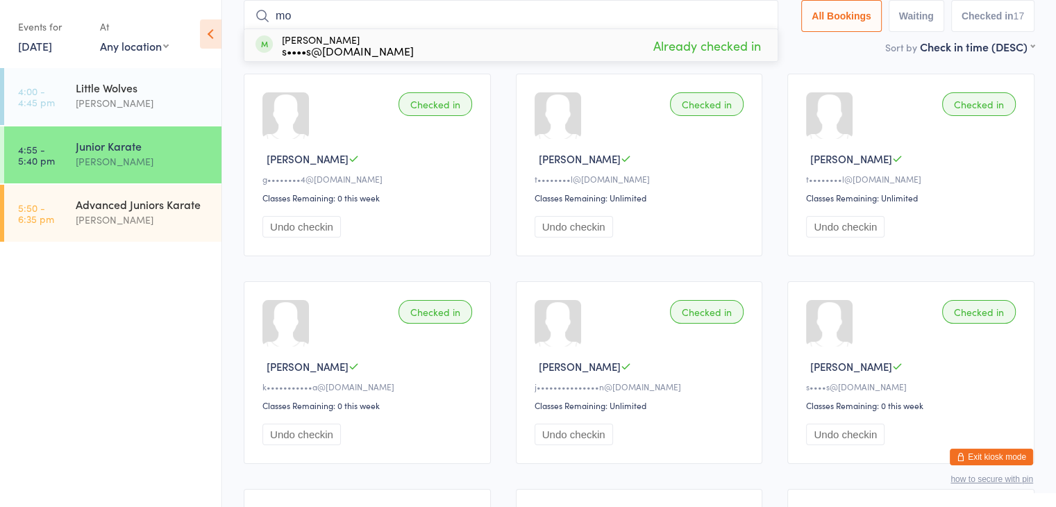
type input "m"
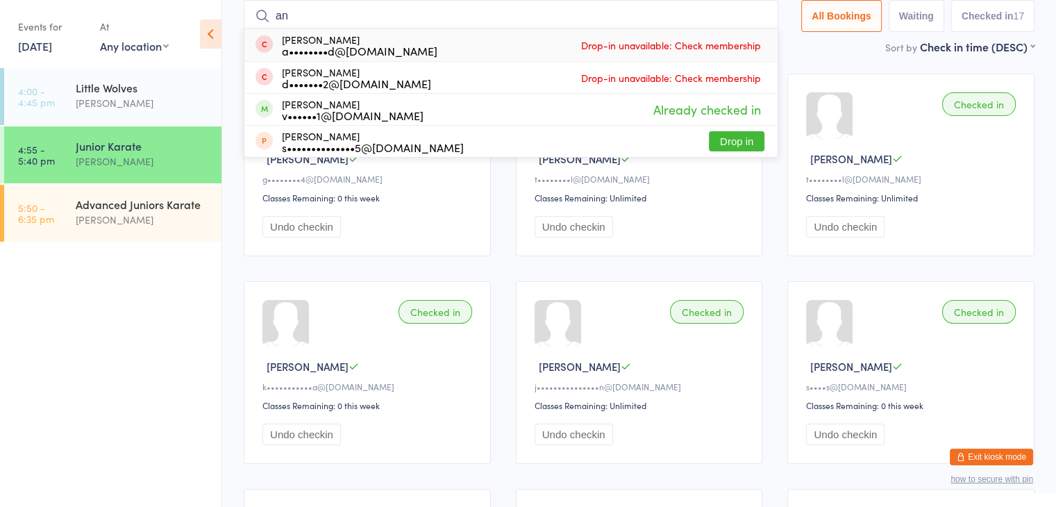
type input "a"
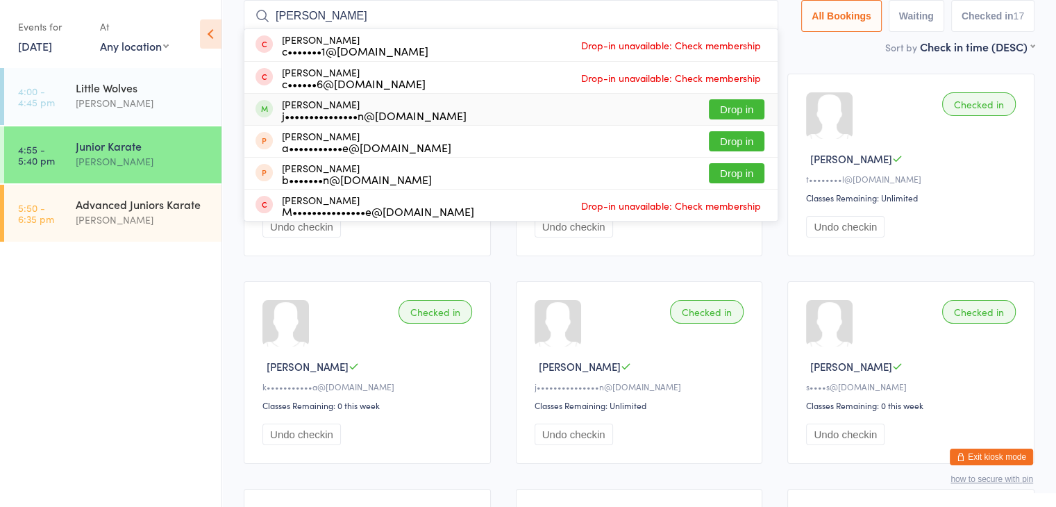
type input "[PERSON_NAME]"
click at [723, 103] on button "Drop in" at bounding box center [737, 109] width 56 height 20
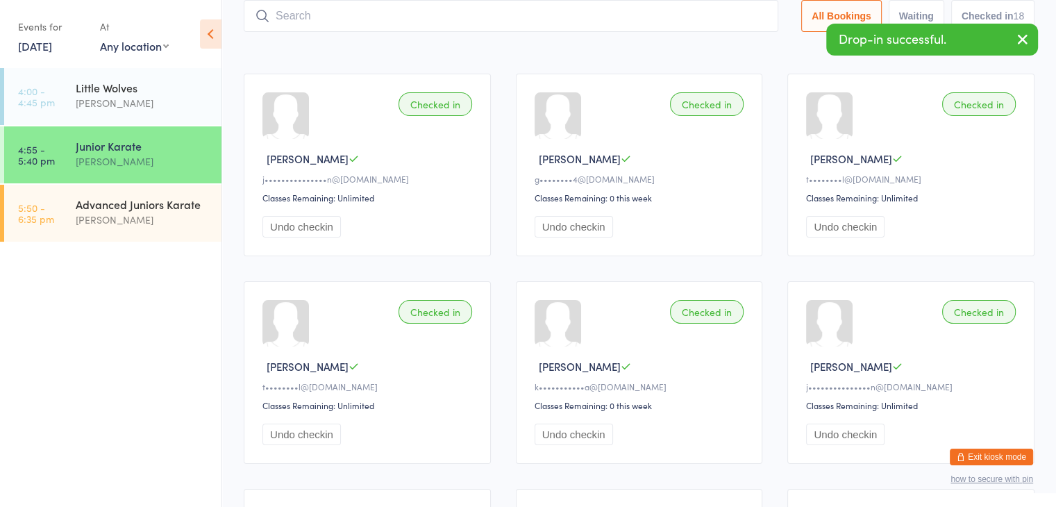
click at [681, 23] on input "search" at bounding box center [511, 16] width 535 height 32
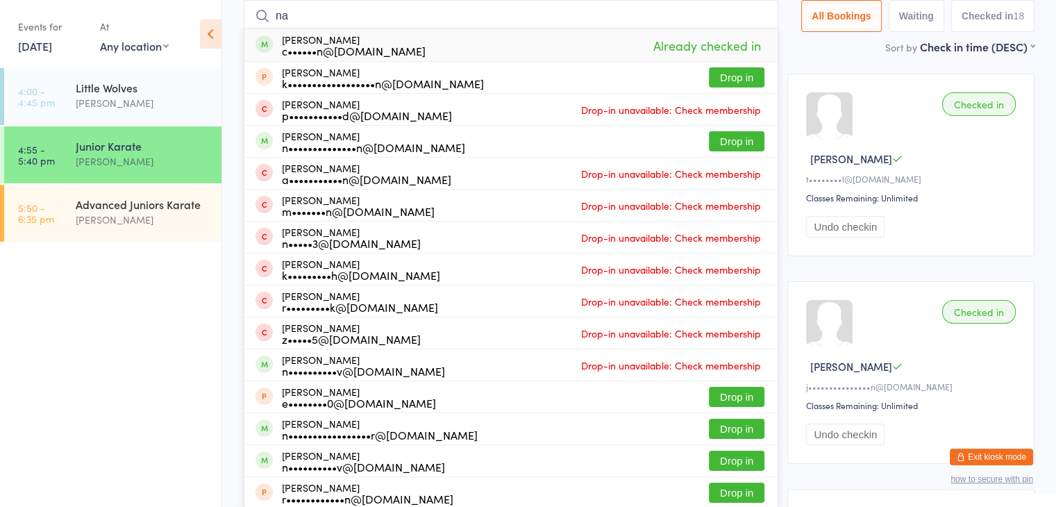
type input "n"
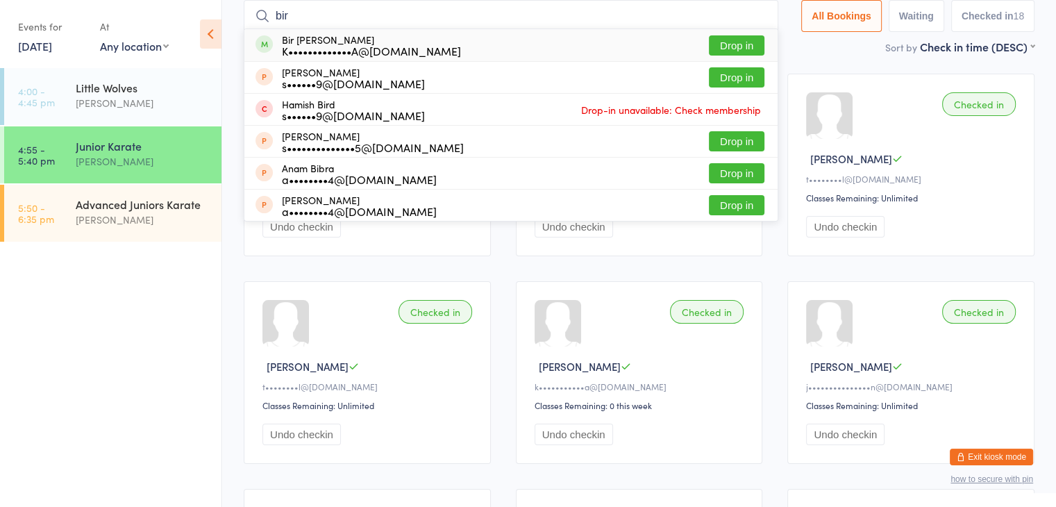
type input "bir"
click at [723, 43] on button "Drop in" at bounding box center [737, 45] width 56 height 20
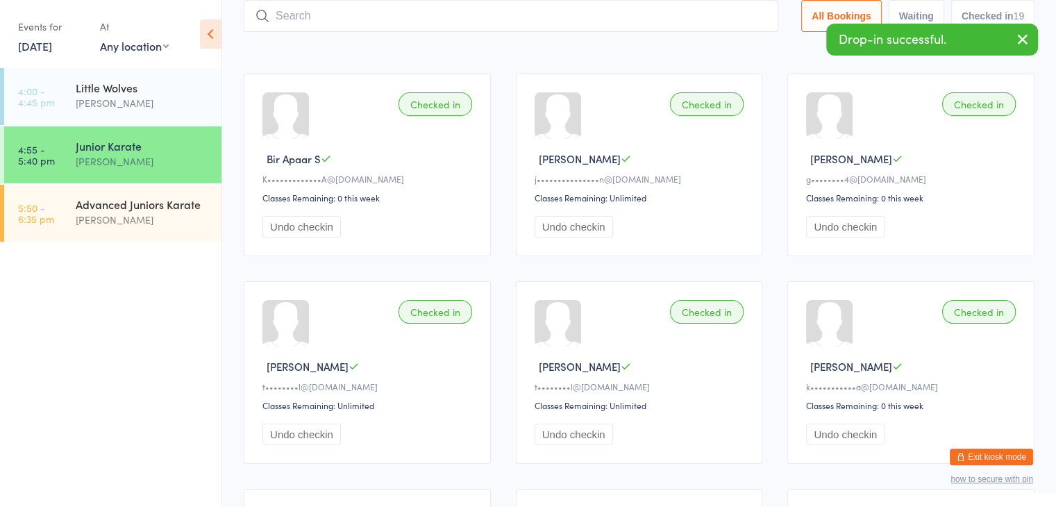
click at [715, 13] on input "search" at bounding box center [511, 16] width 535 height 32
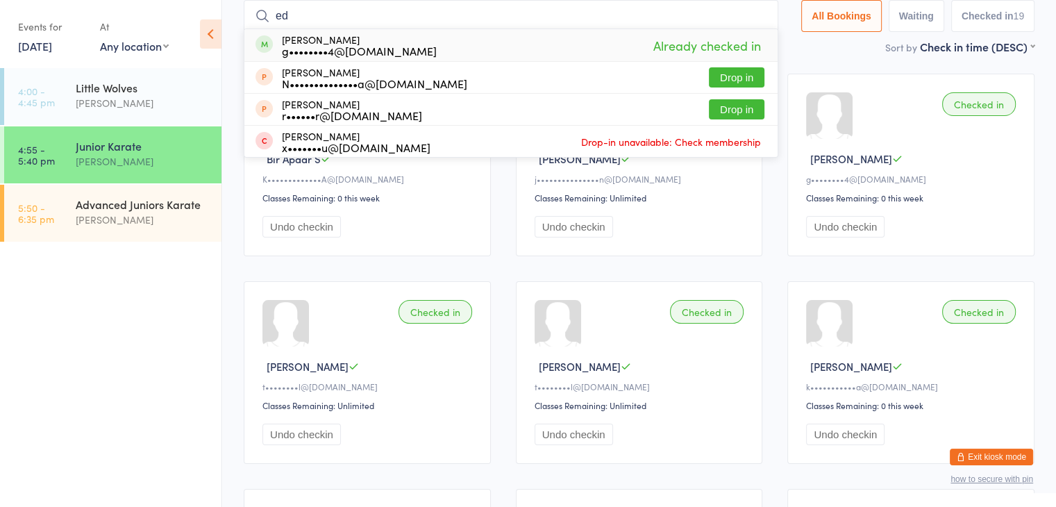
type input "e"
